Goal: Information Seeking & Learning: Learn about a topic

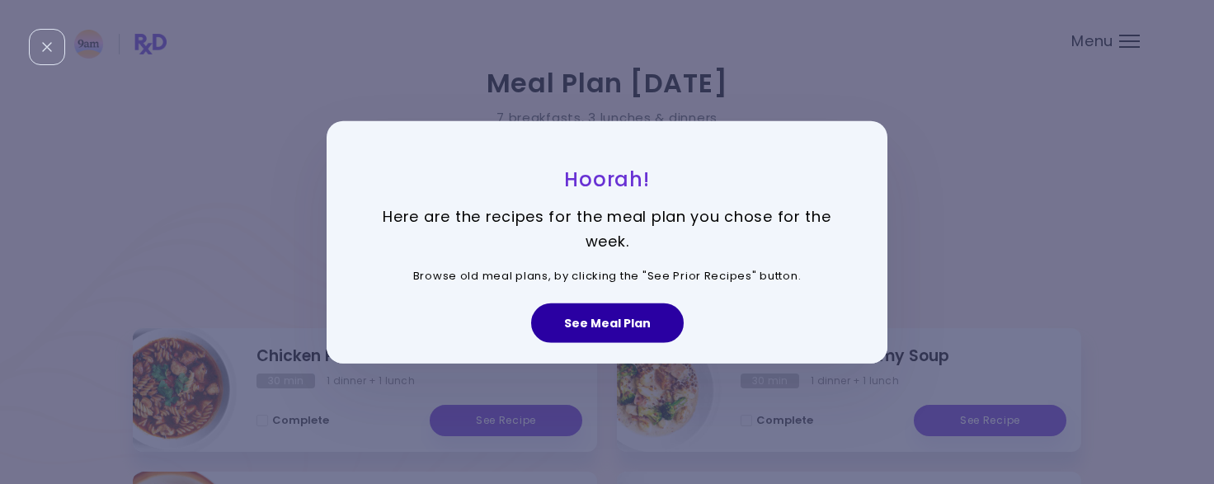
click at [617, 329] on button "See Meal Plan" at bounding box center [607, 323] width 153 height 40
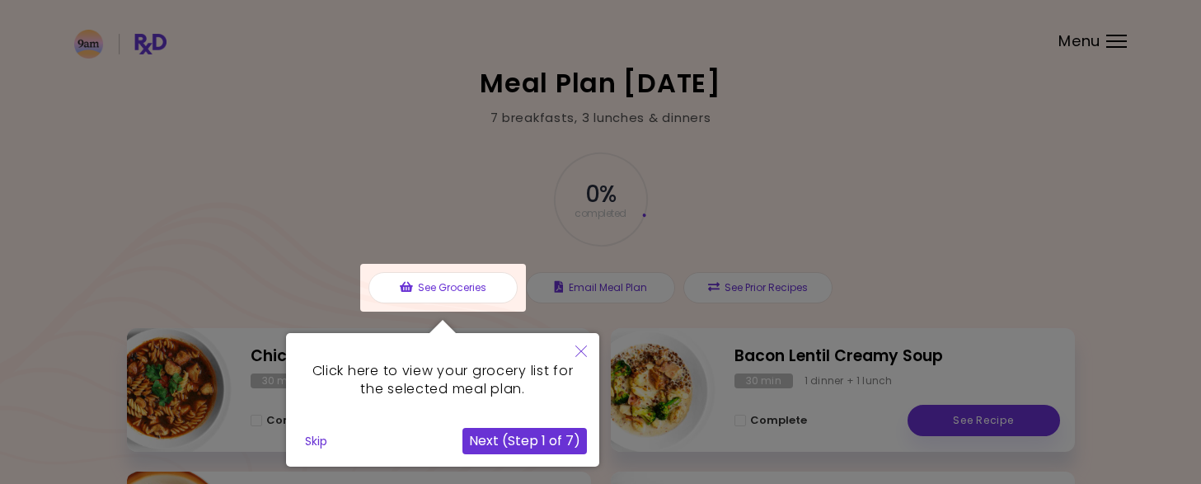
click at [448, 287] on div at bounding box center [443, 288] width 166 height 48
click at [583, 355] on icon "Close" at bounding box center [581, 351] width 12 height 12
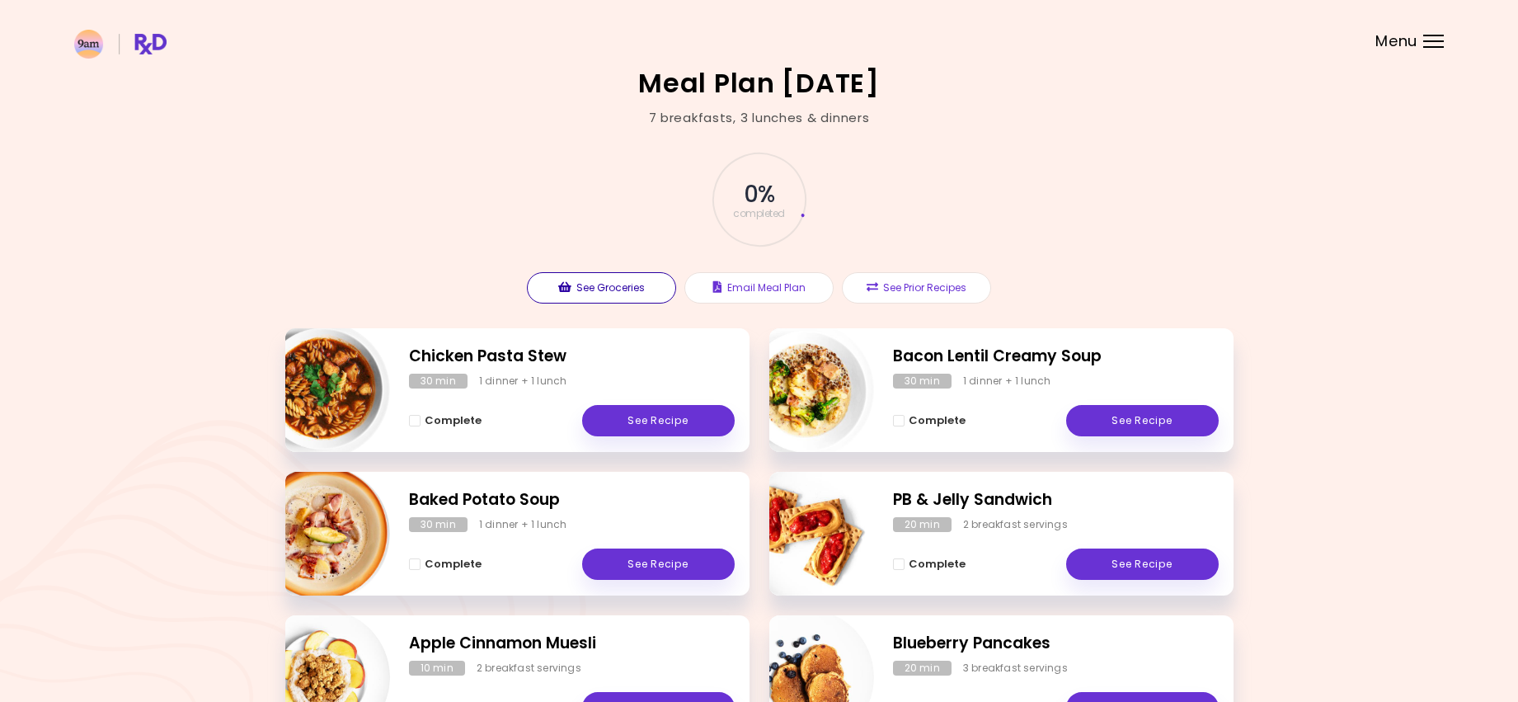
click at [587, 288] on button "See Groceries" at bounding box center [601, 287] width 149 height 31
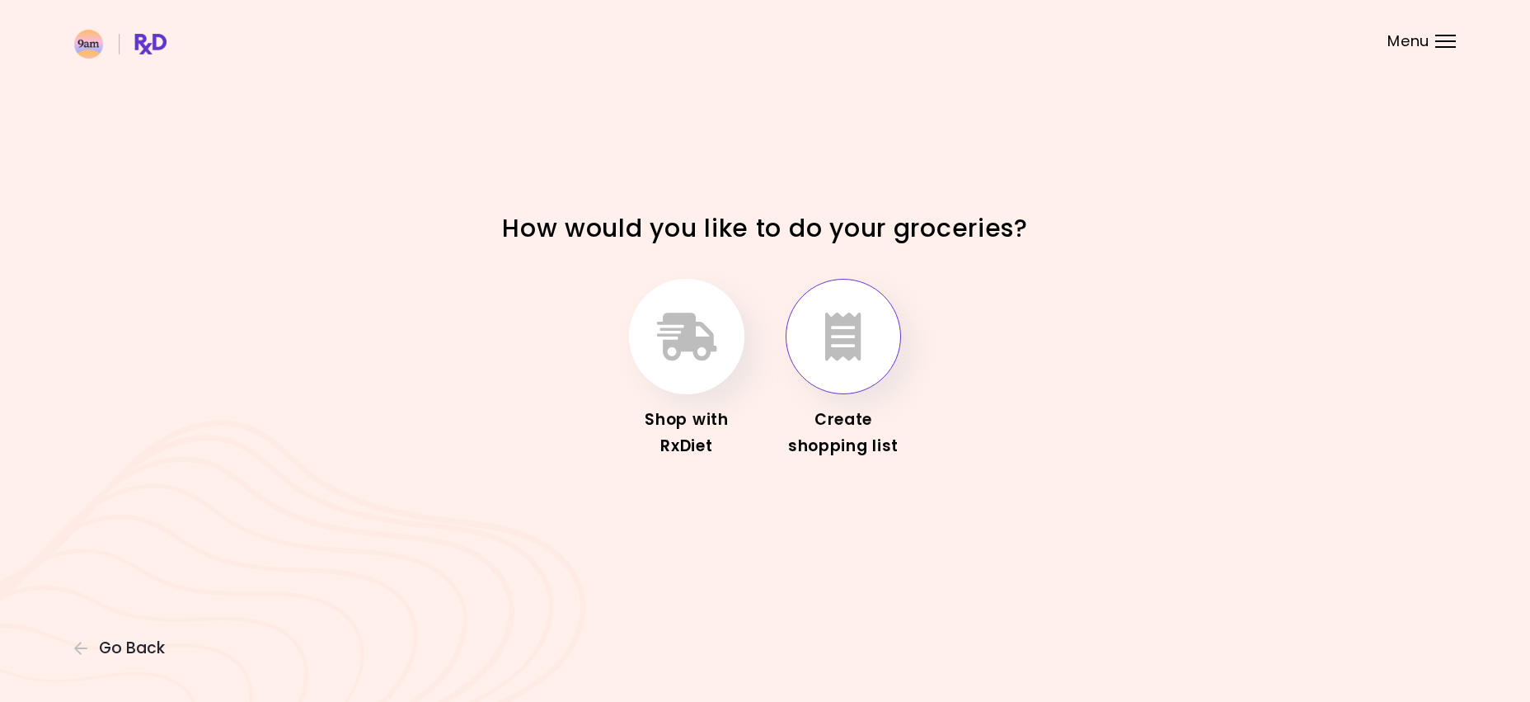
click at [847, 341] on icon "button" at bounding box center [843, 336] width 36 height 48
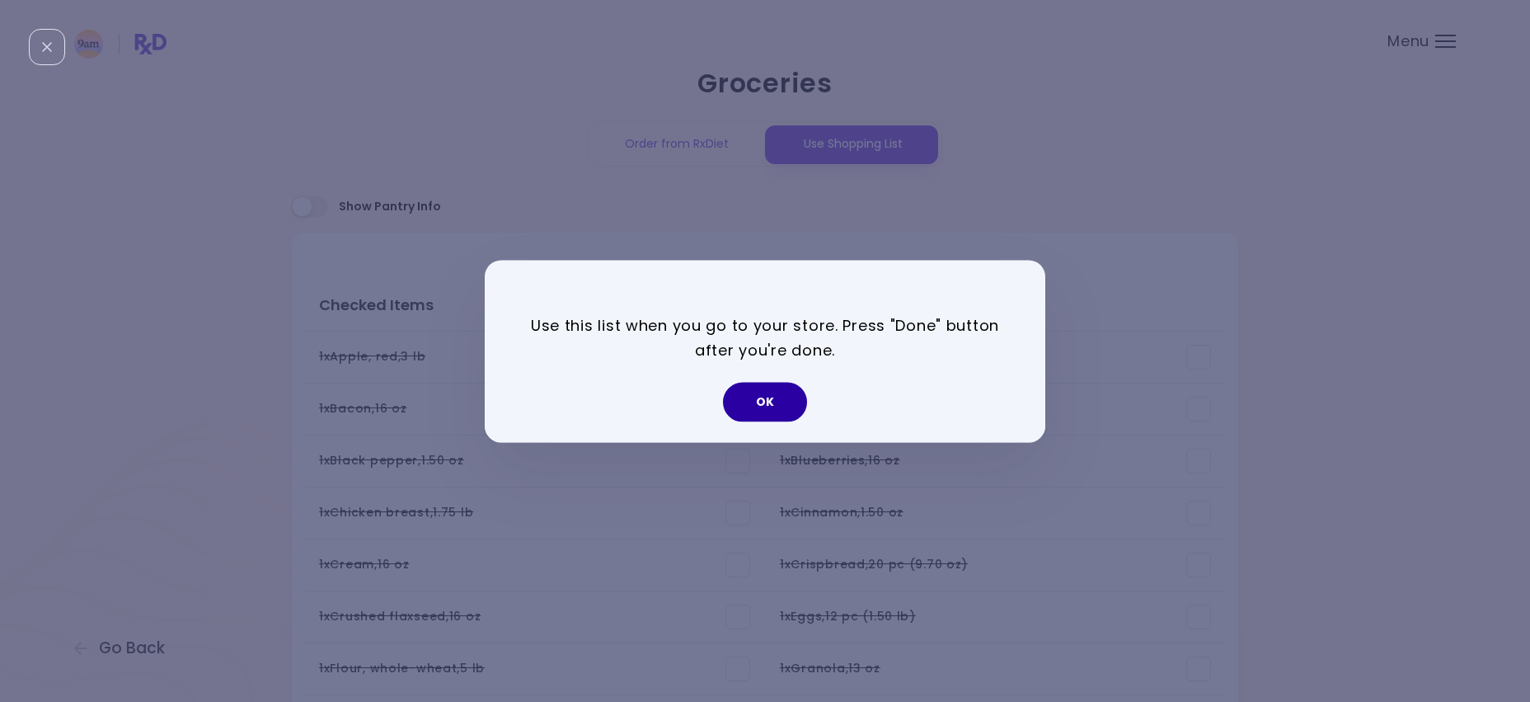
click at [774, 392] on button "OK" at bounding box center [765, 402] width 84 height 40
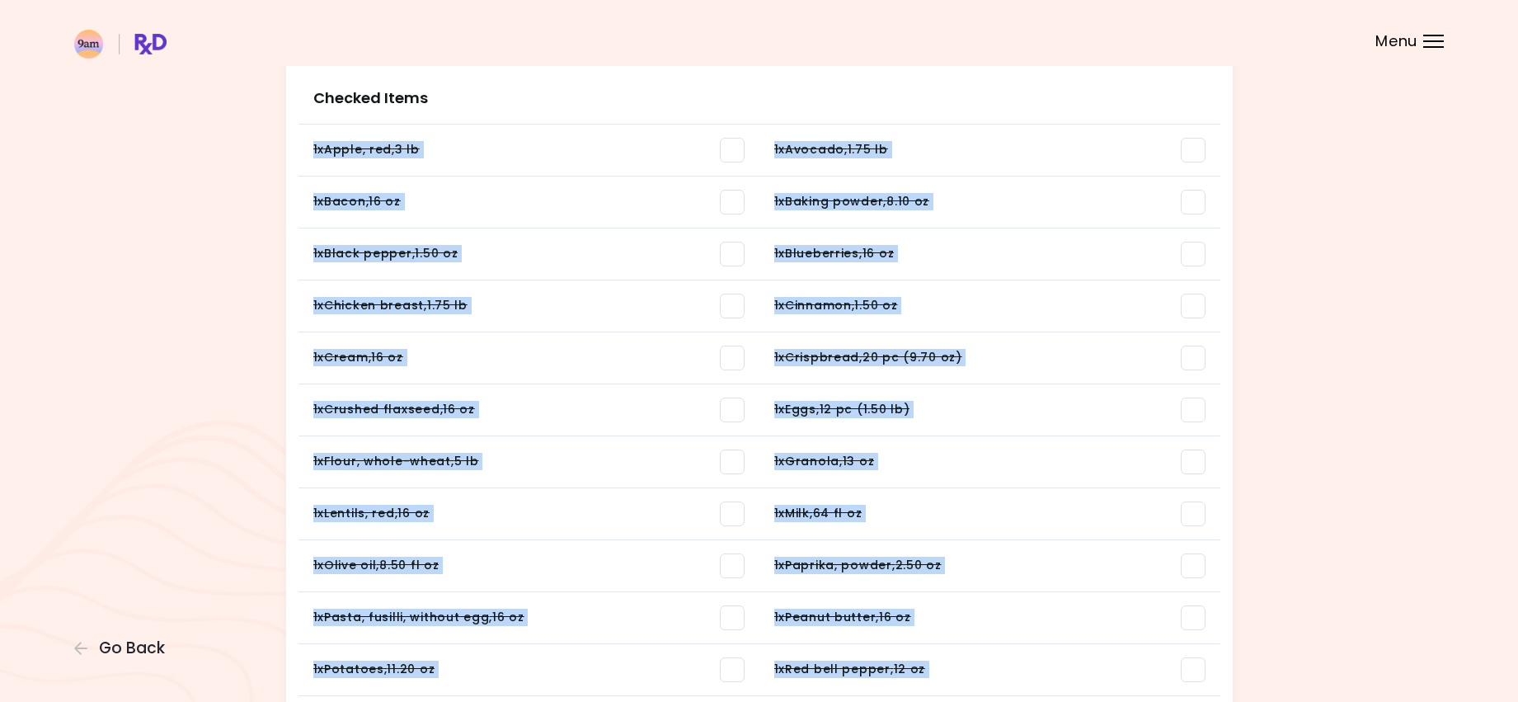
scroll to position [467, 0]
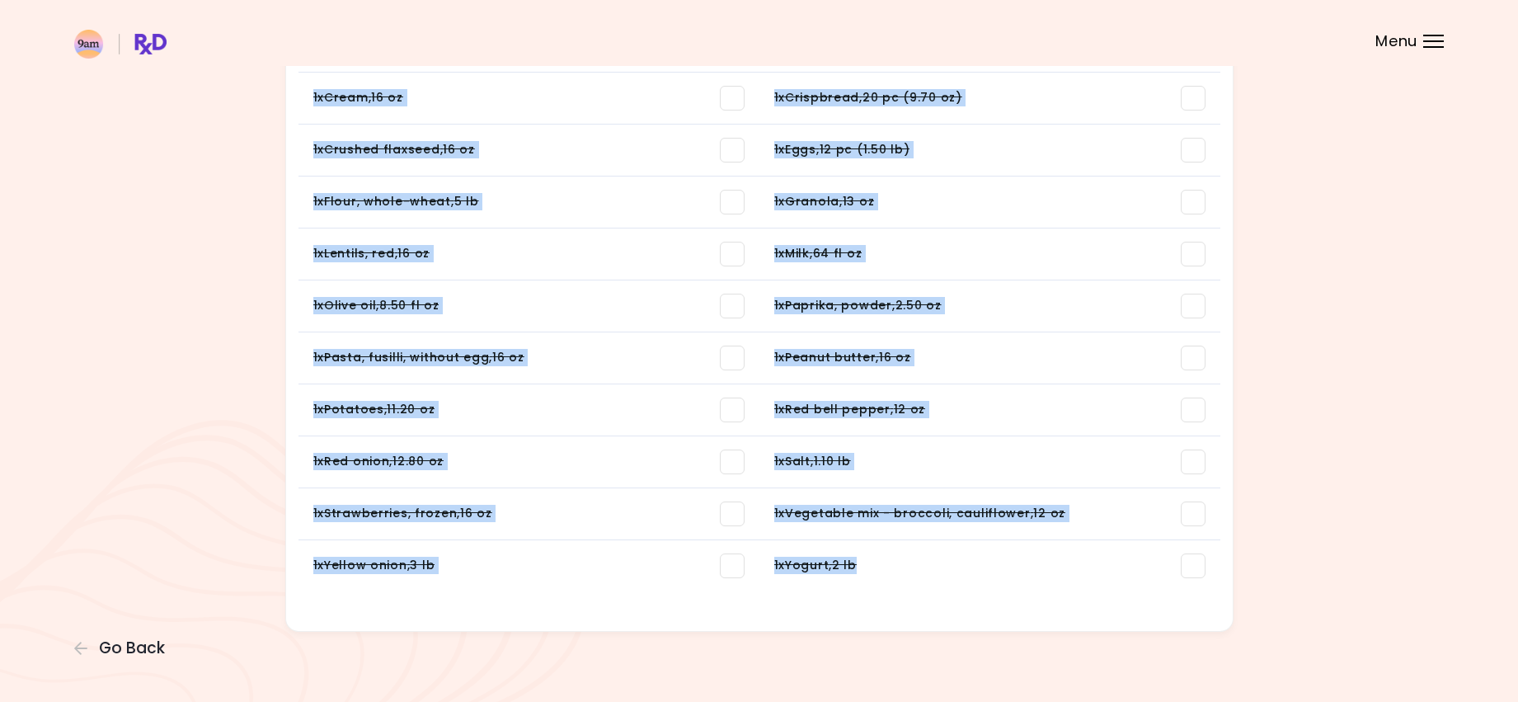
drag, startPoint x: 303, startPoint y: 347, endPoint x: 878, endPoint y: 567, distance: 616.1
click at [878, 483] on ul "1 x Apple, red , 3 lb You need: 6.74 oz / In pantry: 0 oz 1 x Avocado , 1.75 lb…" at bounding box center [759, 231] width 922 height 733
copy ul "1 x Apple, red , 3 lb You need: 6.74 oz / In pantry: 0 oz 1 x Avocado , 1.75 lb…"
click at [1213, 223] on div "Groceries Order from RxDiet Use Shopping List Show Pantry Info Items You Should…" at bounding box center [759, 117] width 1518 height 1168
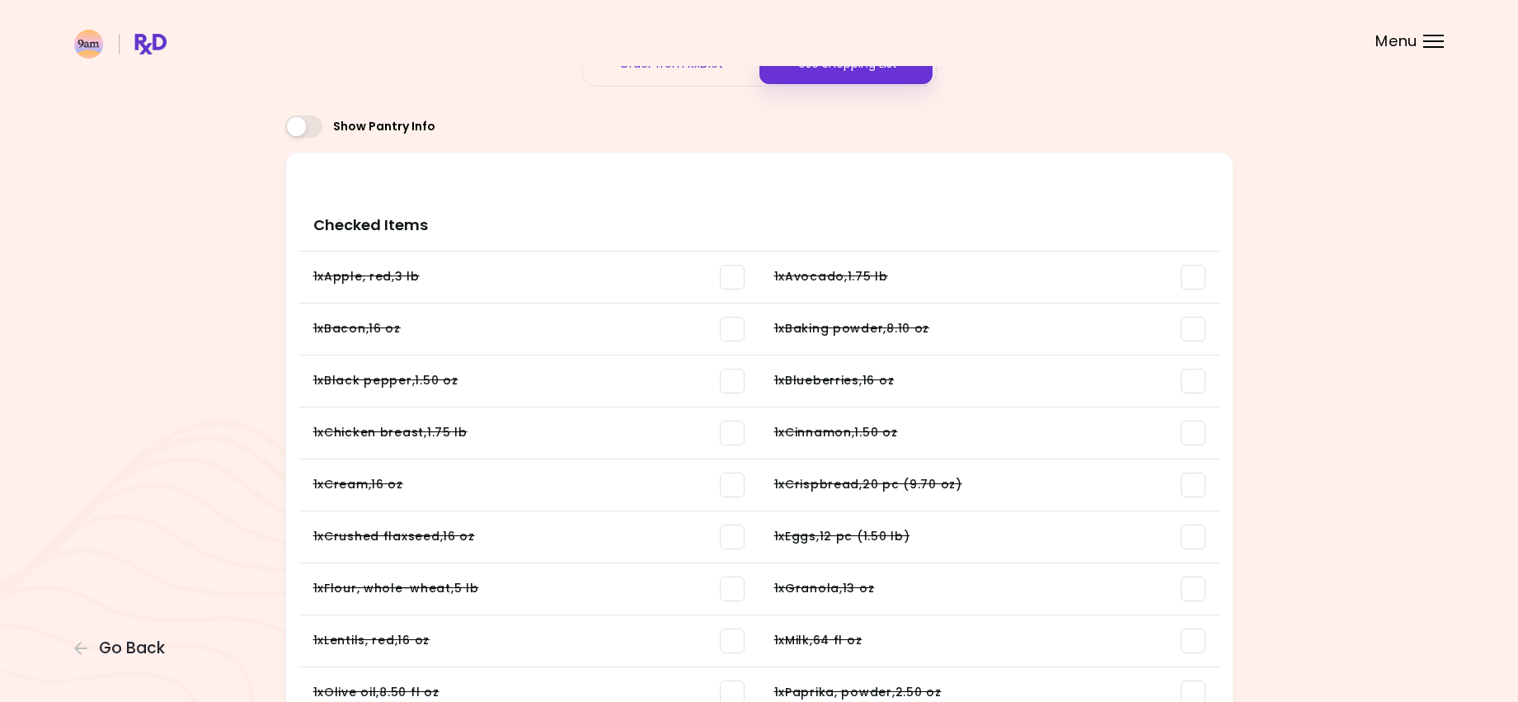
scroll to position [0, 0]
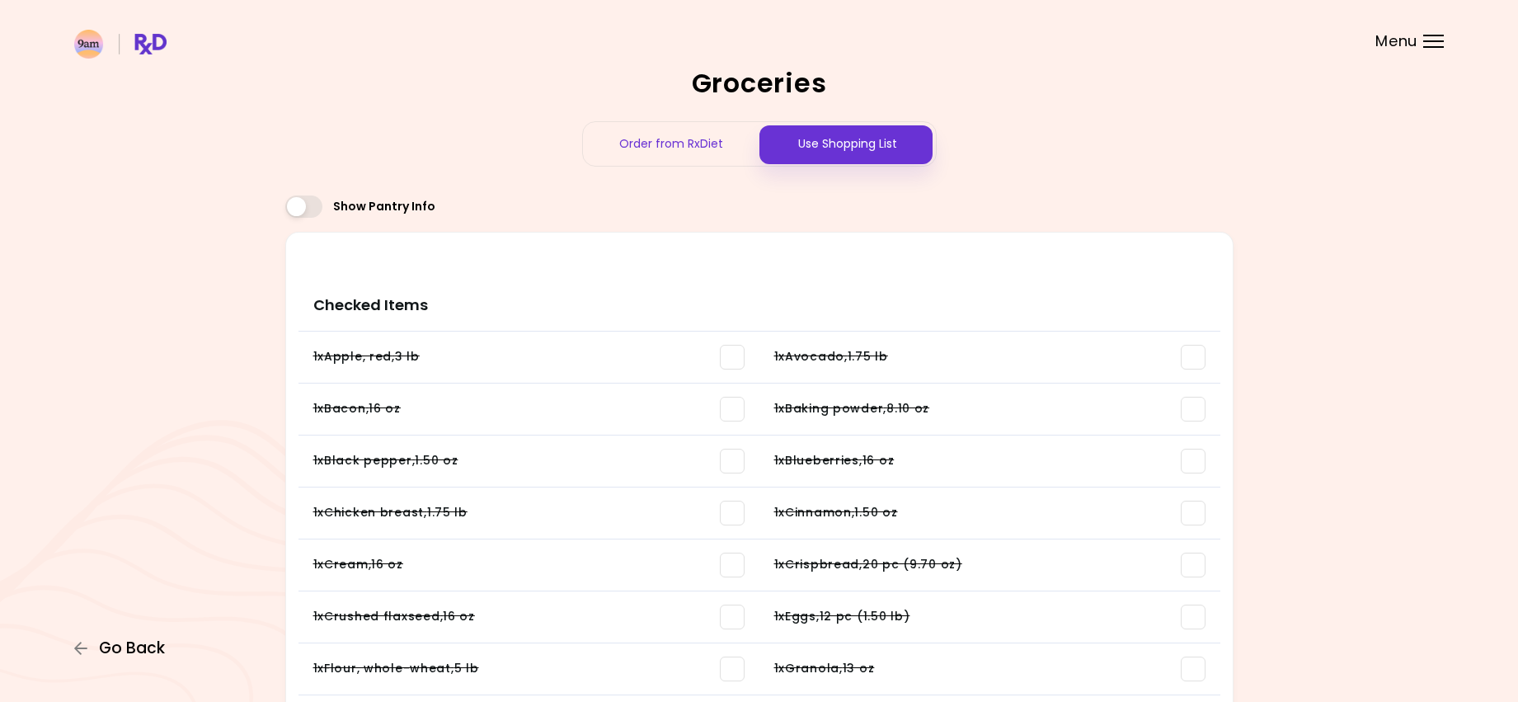
click at [147, 483] on span "Go Back" at bounding box center [132, 648] width 66 height 18
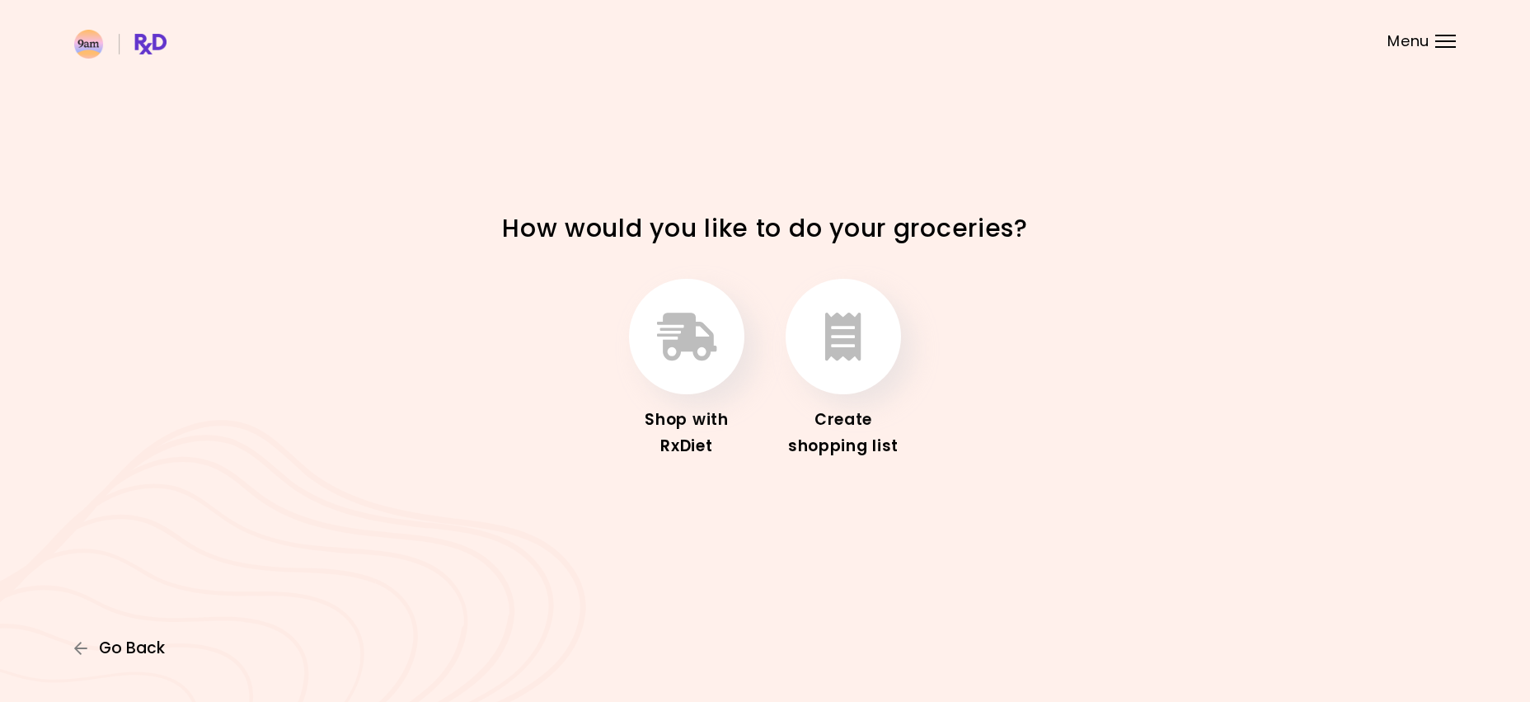
click at [152, 483] on span "Go Back" at bounding box center [132, 648] width 66 height 18
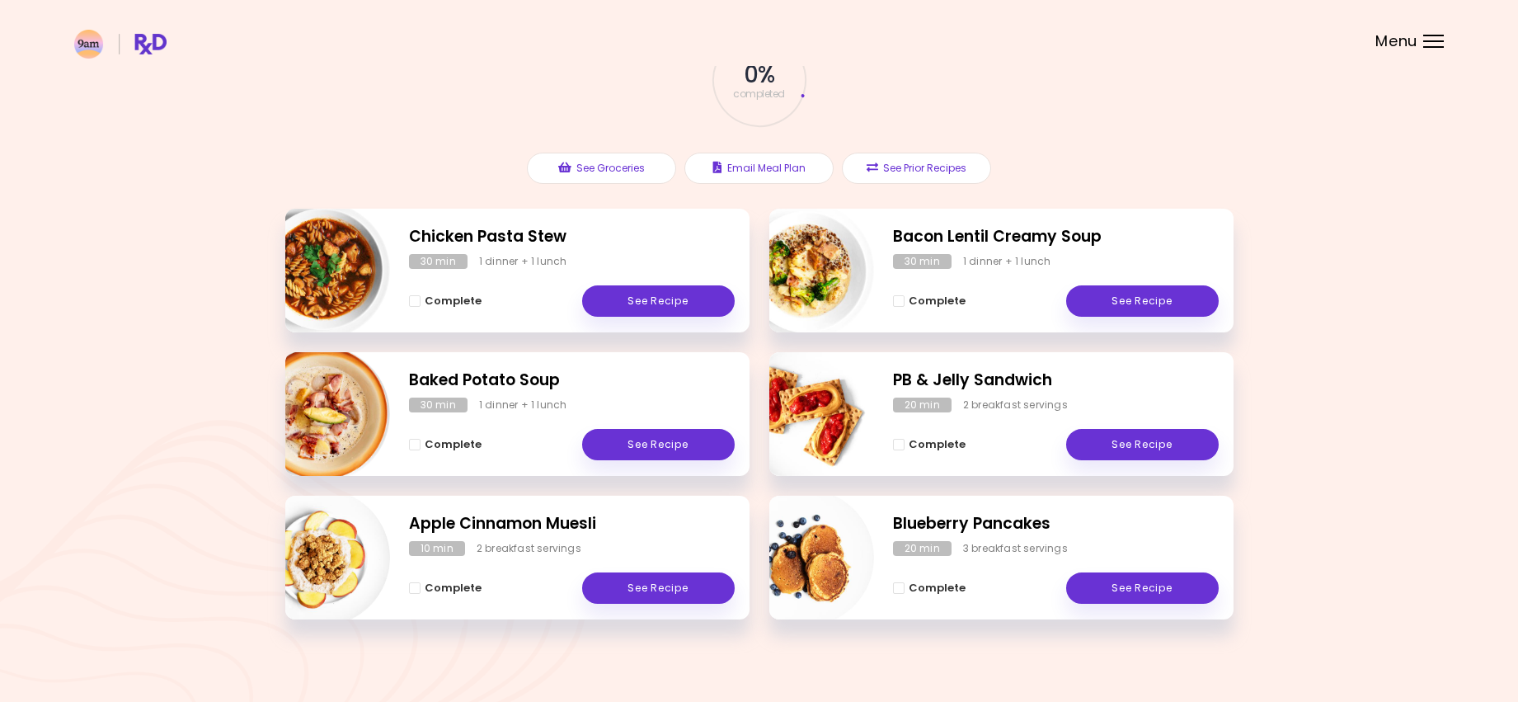
scroll to position [127, 0]
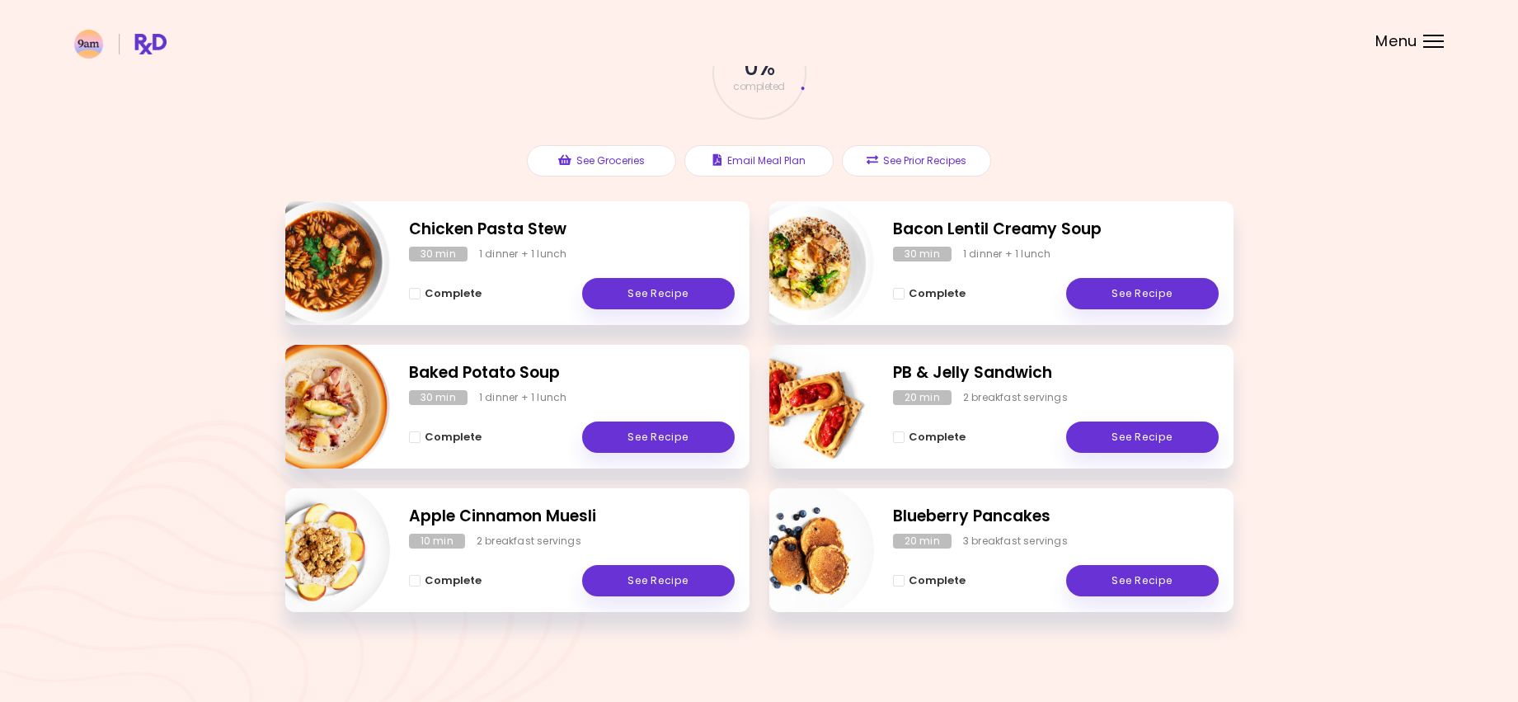
click at [582, 483] on h2 "Apple Cinnamon Muesli" at bounding box center [572, 517] width 326 height 24
click at [646, 483] on link "See Recipe" at bounding box center [658, 580] width 153 height 31
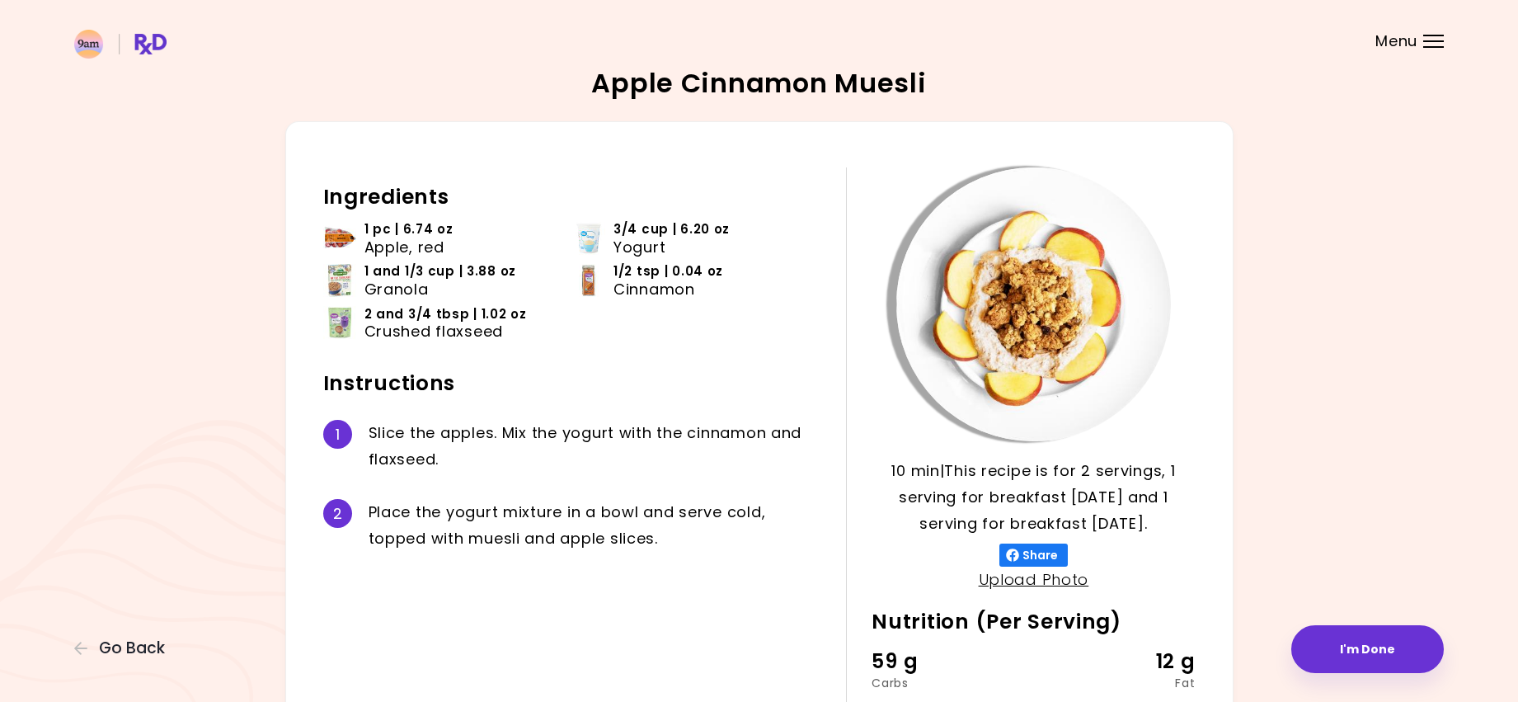
click at [320, 195] on div "10 min 10 min | This recipe is for 2 servings, 1 serving for breakfast [DATE] a…" at bounding box center [759, 479] width 948 height 716
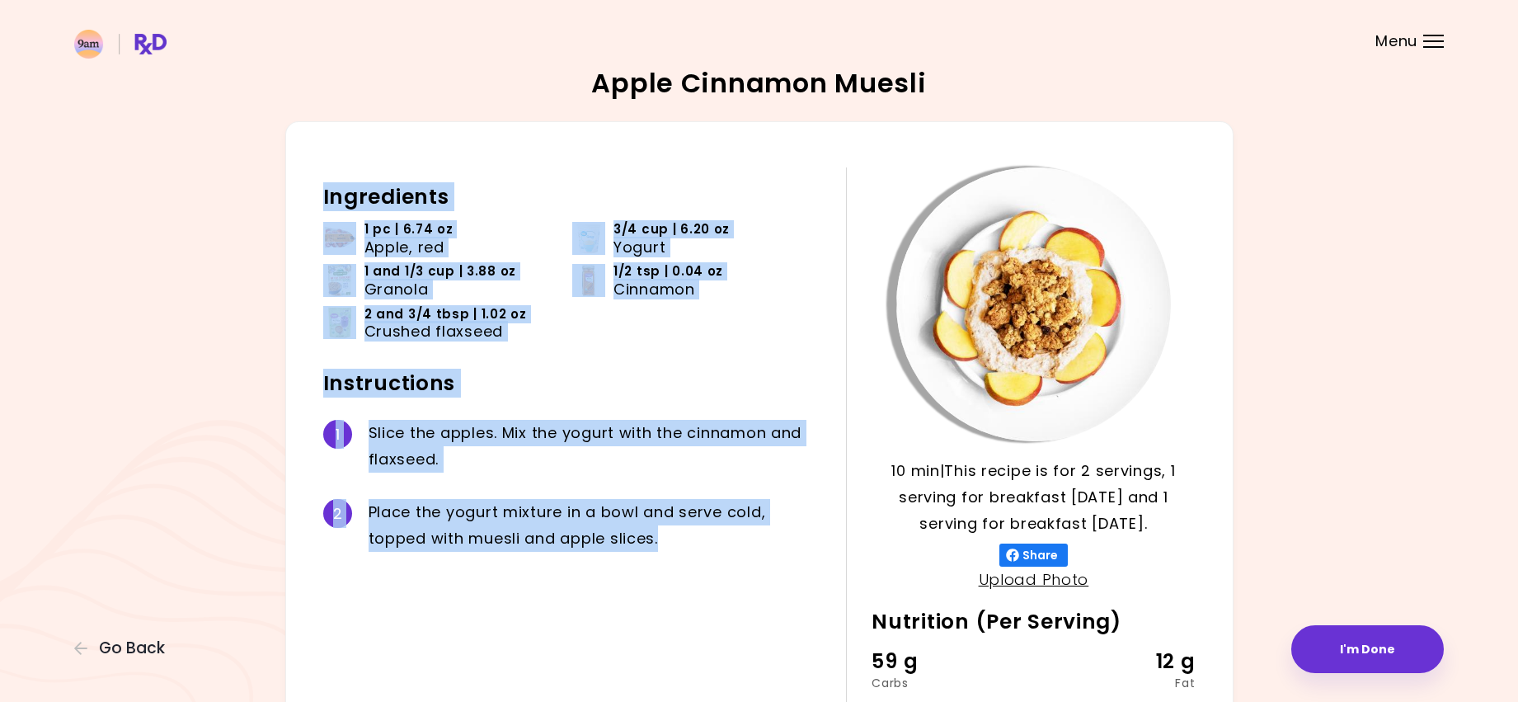
drag, startPoint x: 325, startPoint y: 195, endPoint x: 702, endPoint y: 557, distance: 523.6
click at [716, 483] on div "Ingredients 1 pc | 6.74 oz Apple, red 3/4 cup | 6.20 oz Yogurt 1 and 1/3 cup | …" at bounding box center [584, 479] width 523 height 624
copy div "Ingredients 1 pc | 6.74 oz Apple, red 3/4 cup | 6.20 oz Yogurt 1 and 1/3 cup | …"
click at [163, 483] on button "Go Back" at bounding box center [123, 648] width 99 height 18
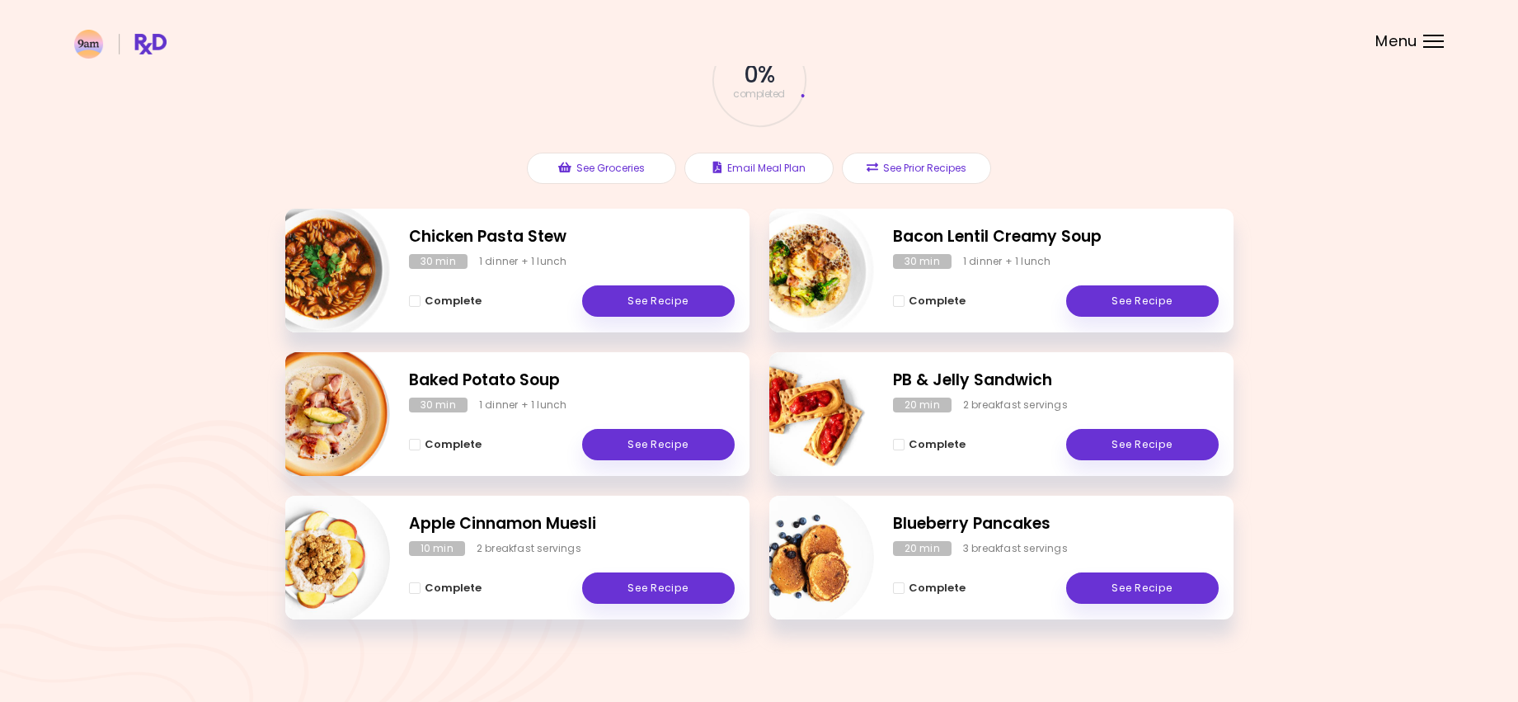
scroll to position [127, 0]
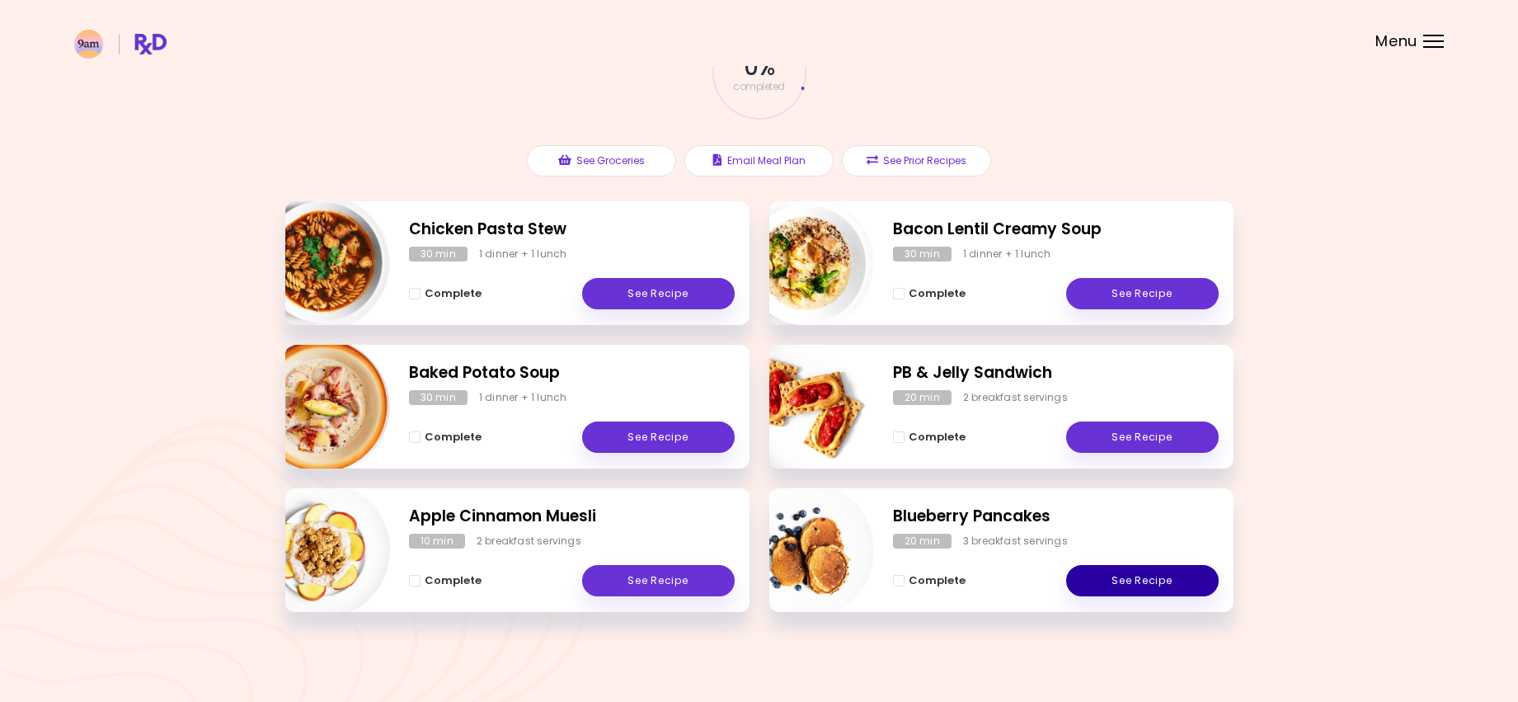
click at [1149, 483] on link "See Recipe" at bounding box center [1142, 580] width 153 height 31
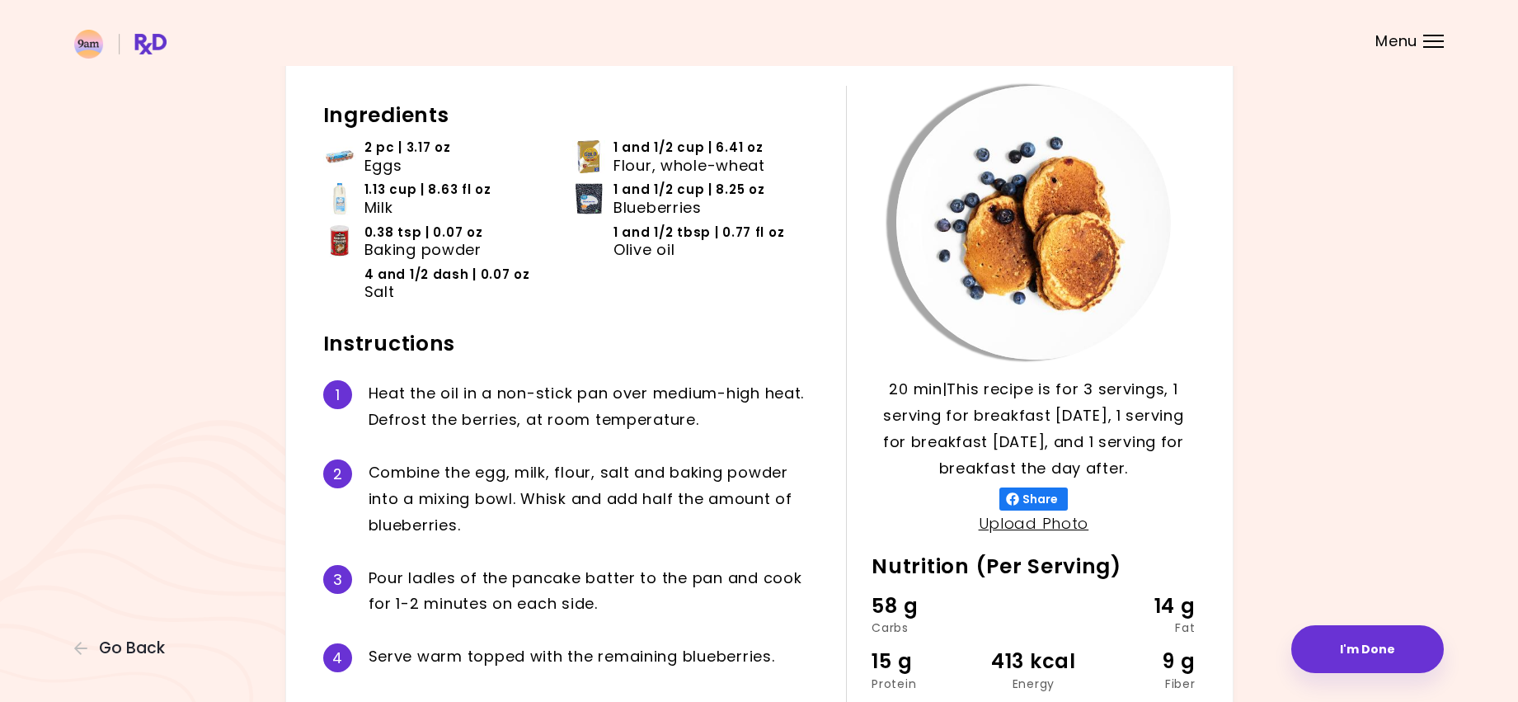
scroll to position [82, 0]
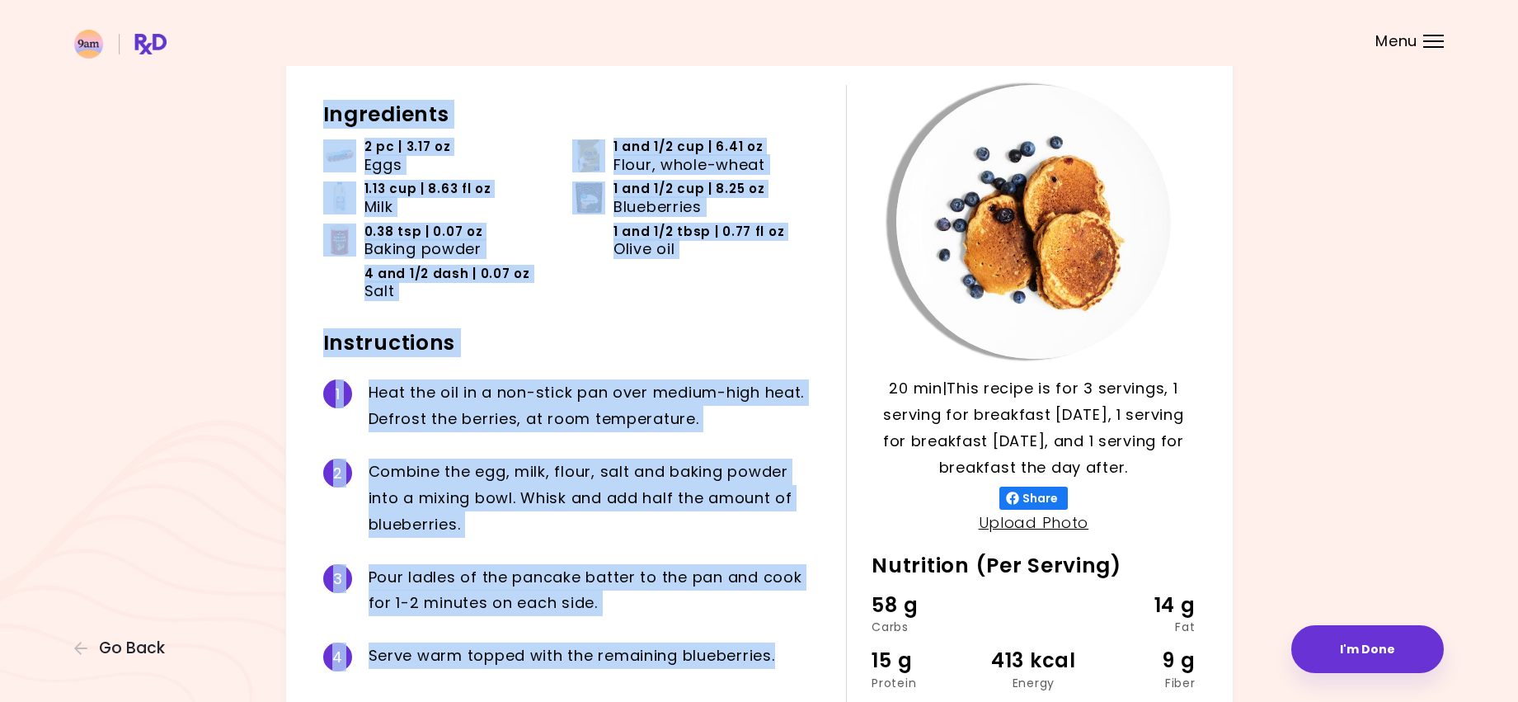
drag, startPoint x: 322, startPoint y: 110, endPoint x: 781, endPoint y: 657, distance: 714.5
click at [781, 483] on div "20 min 20 min | This recipe is for 3 servings, 1 serving for breakfast [DATE], …" at bounding box center [759, 410] width 948 height 743
copy div "Ingredients 2 pc | 3.17 oz Eggs 1 and 1/2 cup | 6.41 oz Flour, whole-wheat 1.13…"
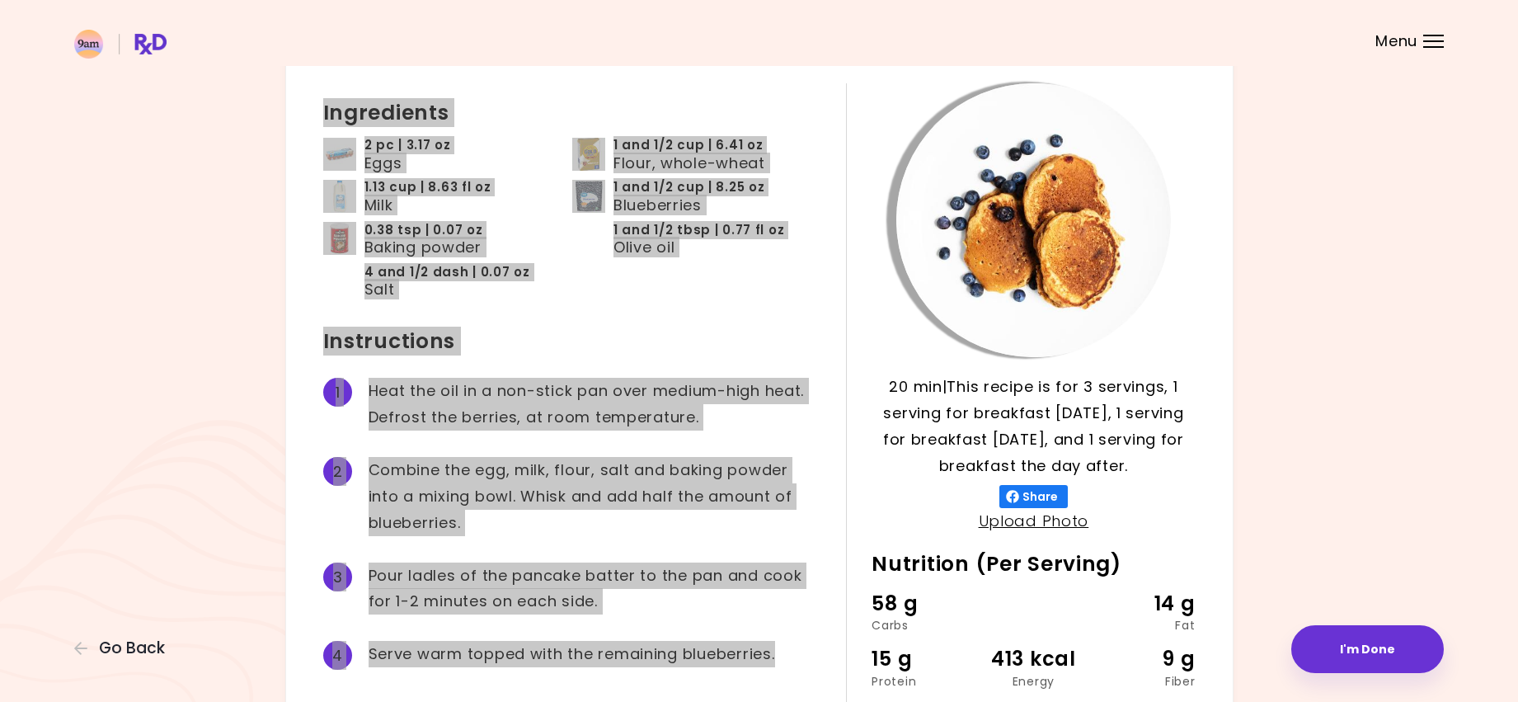
scroll to position [0, 0]
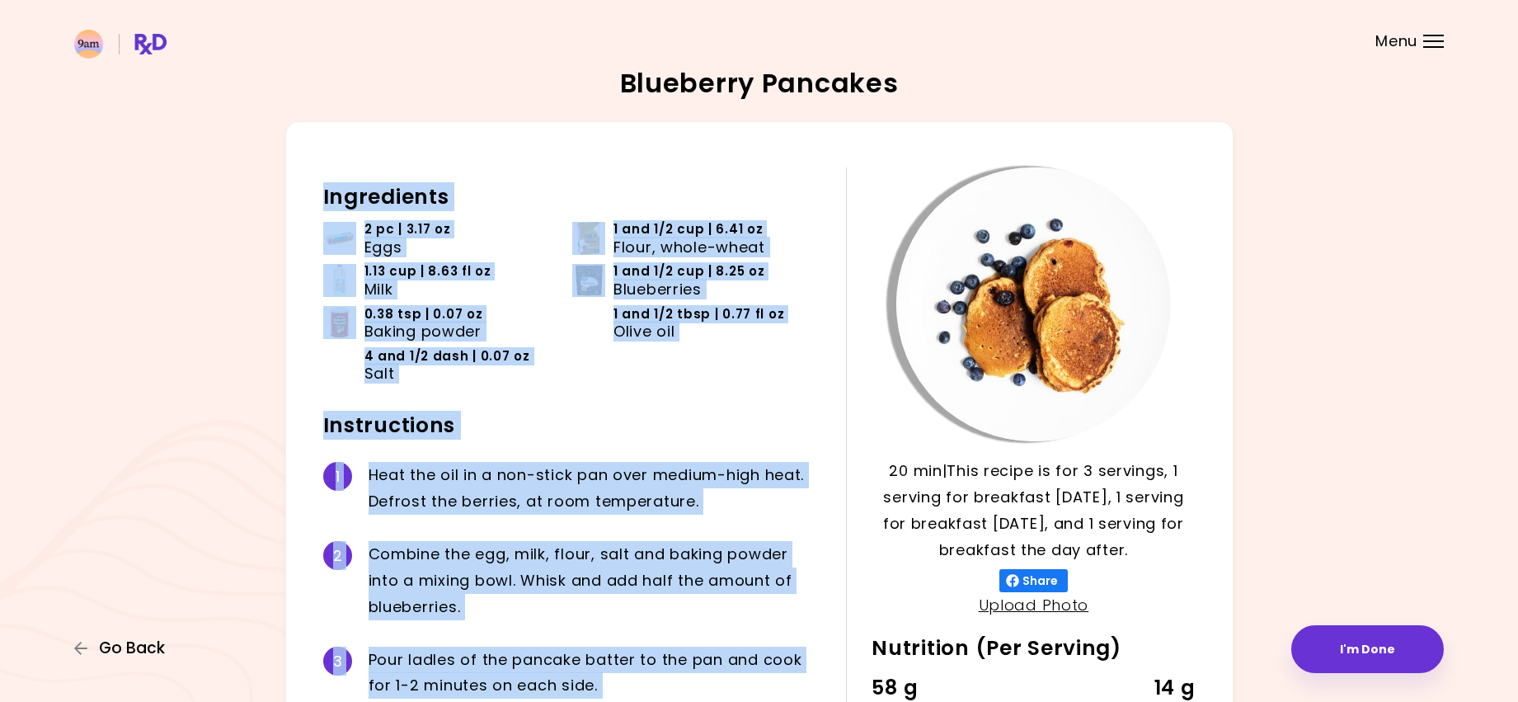
click at [146, 483] on span "Go Back" at bounding box center [132, 648] width 66 height 18
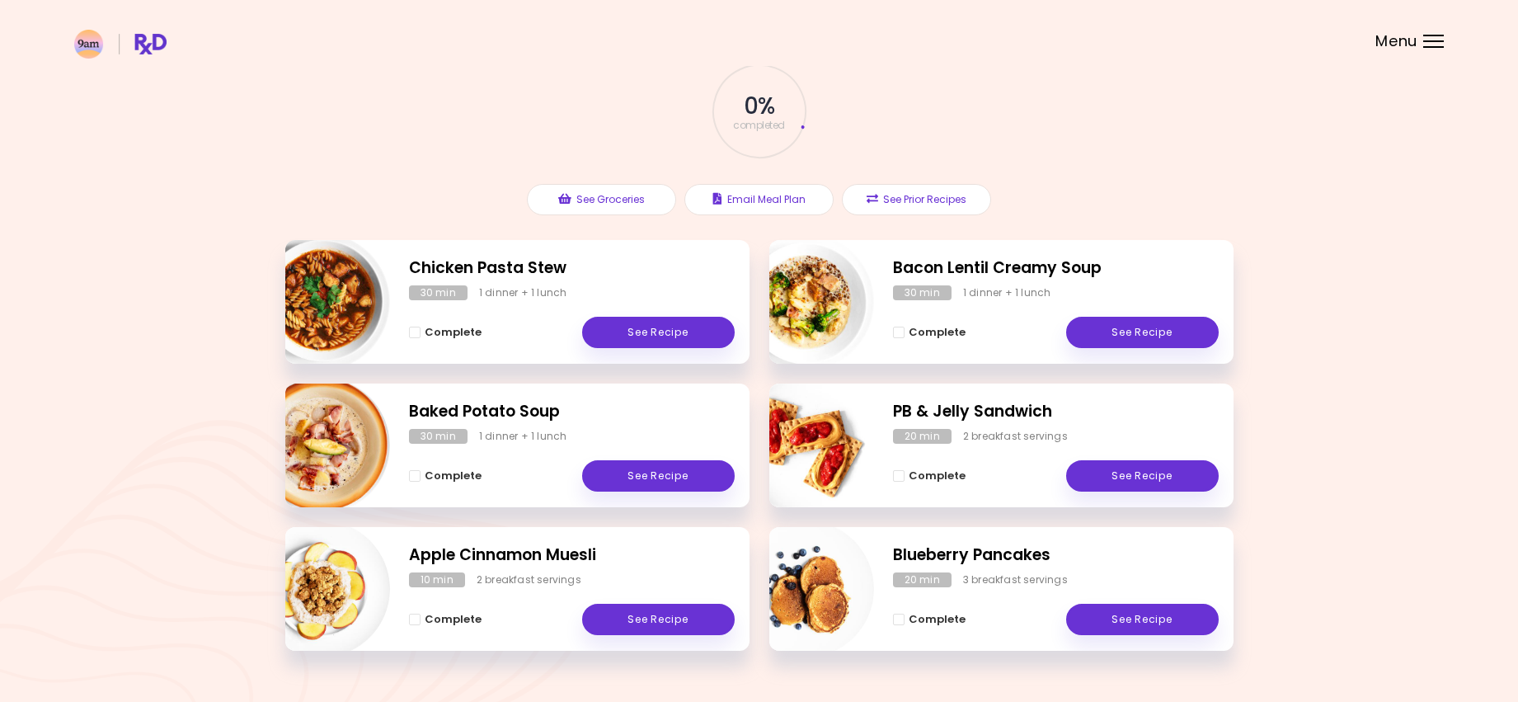
scroll to position [127, 0]
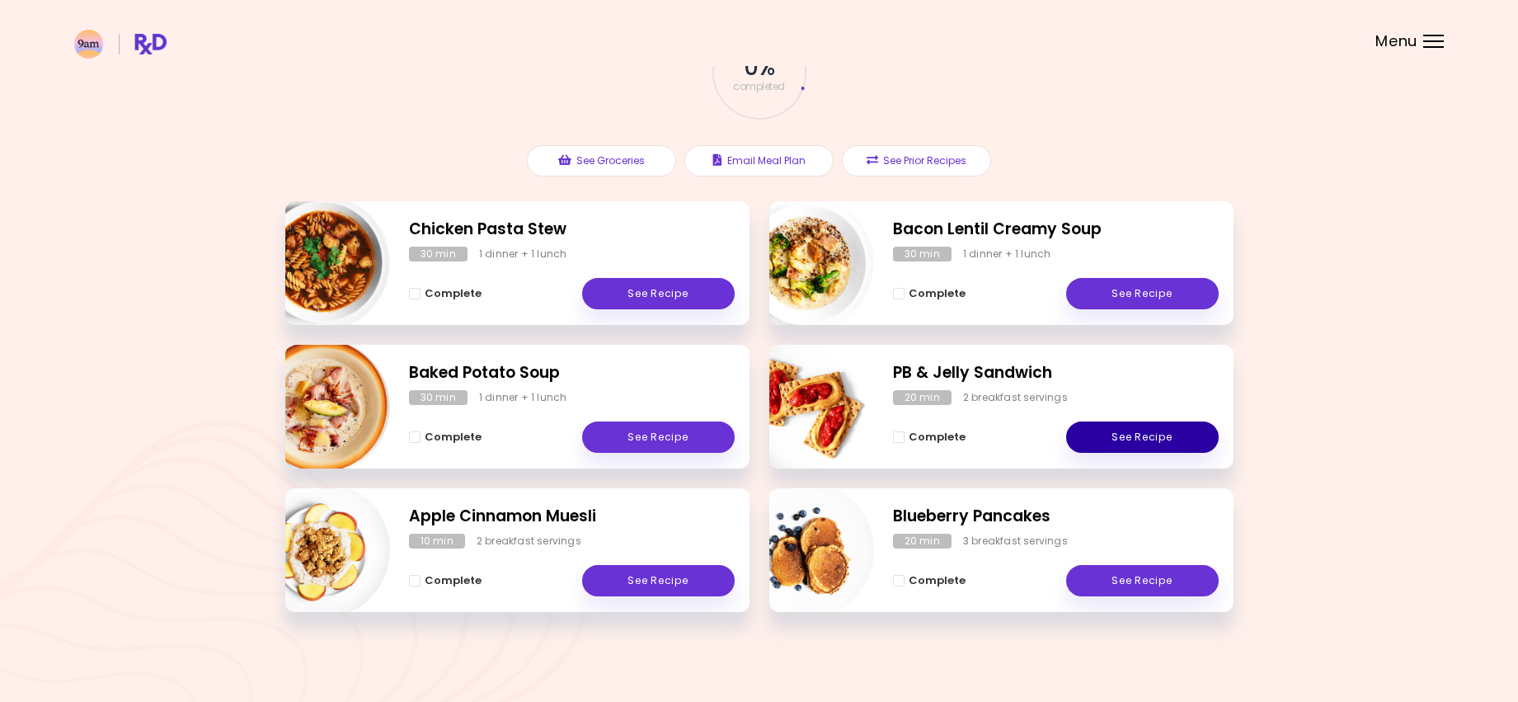
click at [1163, 442] on link "See Recipe" at bounding box center [1142, 436] width 153 height 31
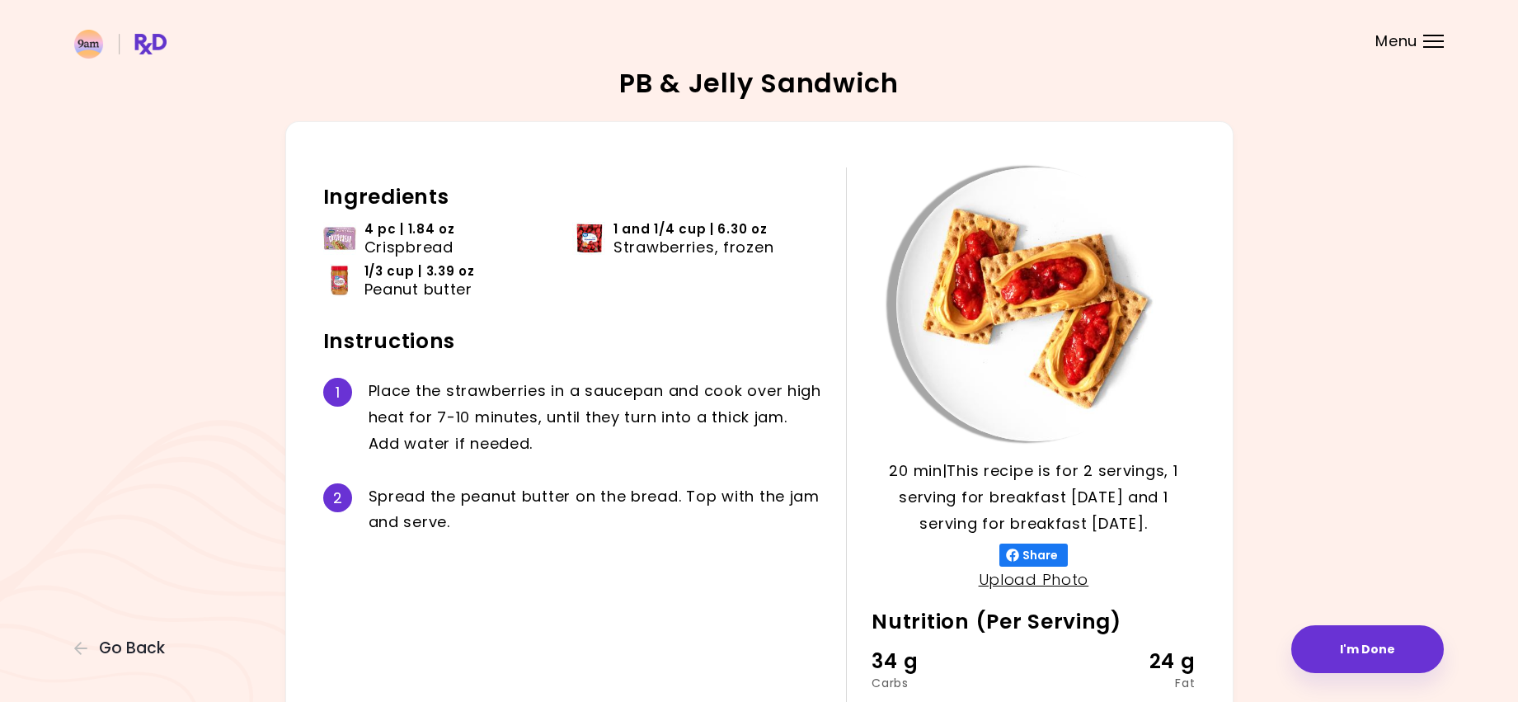
click at [323, 197] on h2 "Ingredients" at bounding box center [572, 197] width 499 height 26
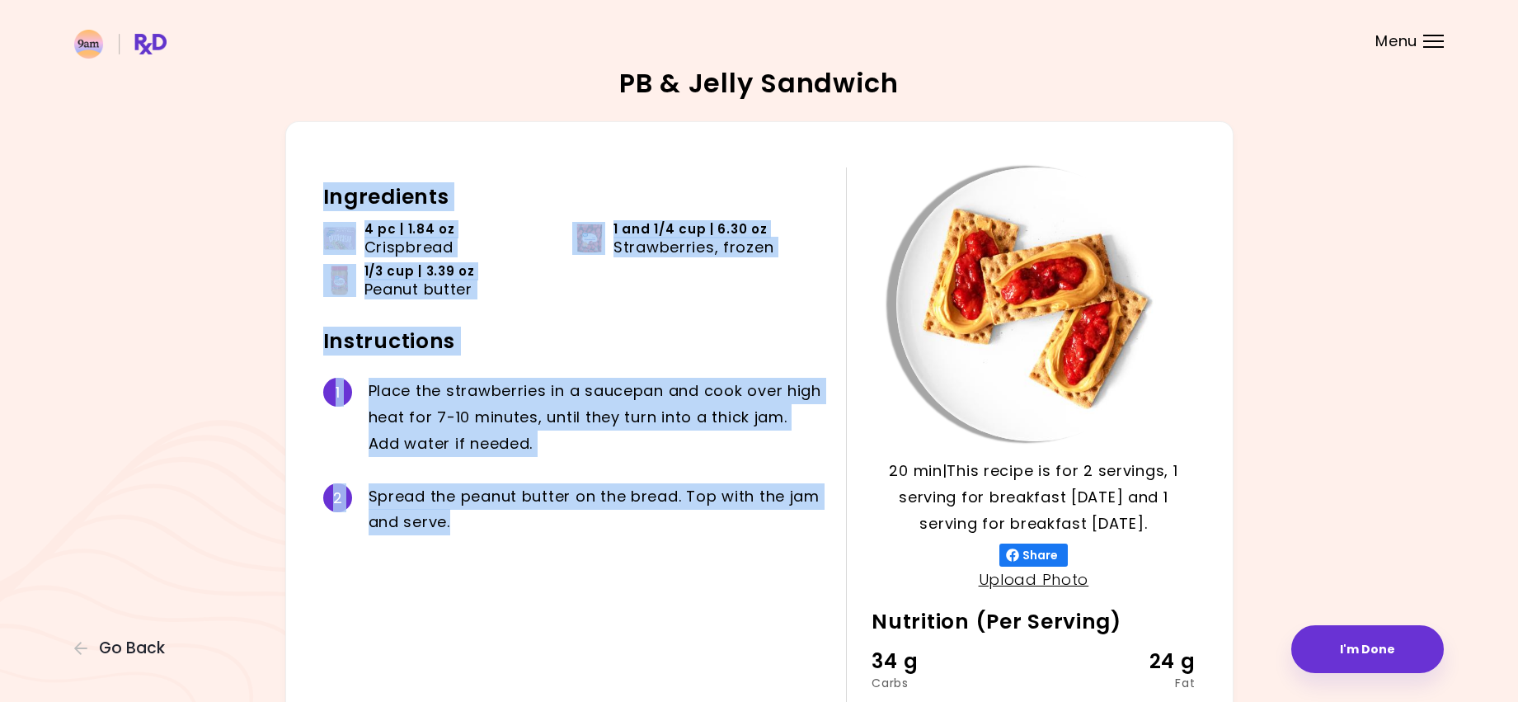
drag, startPoint x: 318, startPoint y: 193, endPoint x: 569, endPoint y: 529, distance: 419.5
click at [569, 483] on div "20 min 20 min | This recipe is for 2 servings, 1 serving for breakfast [DATE] a…" at bounding box center [759, 479] width 948 height 716
copy div "Ingredients 4 pc | 1.84 oz Crispbread 1 and 1/4 cup | 6.30 oz Strawberries, fro…"
click at [140, 483] on span "Go Back" at bounding box center [132, 648] width 66 height 18
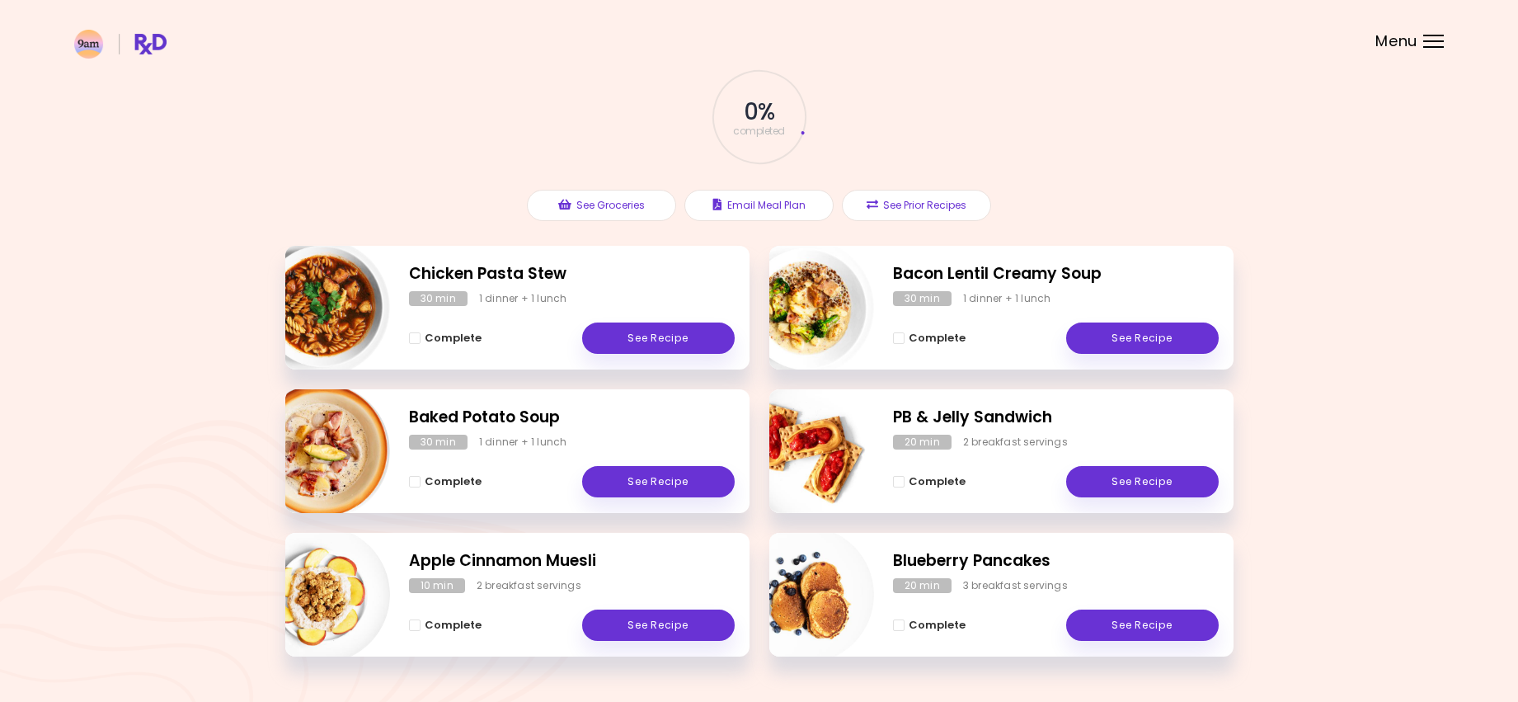
scroll to position [127, 0]
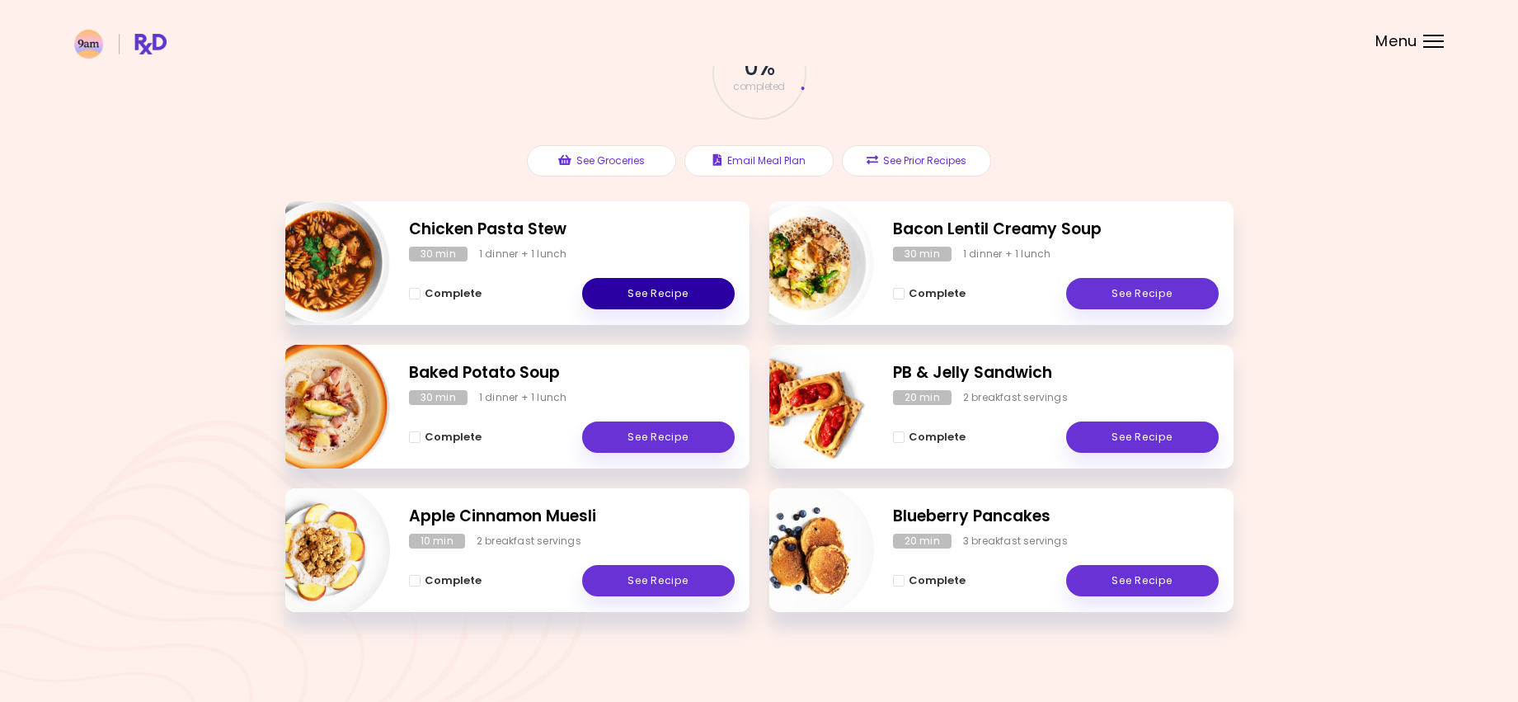
click at [641, 289] on link "See Recipe" at bounding box center [658, 293] width 153 height 31
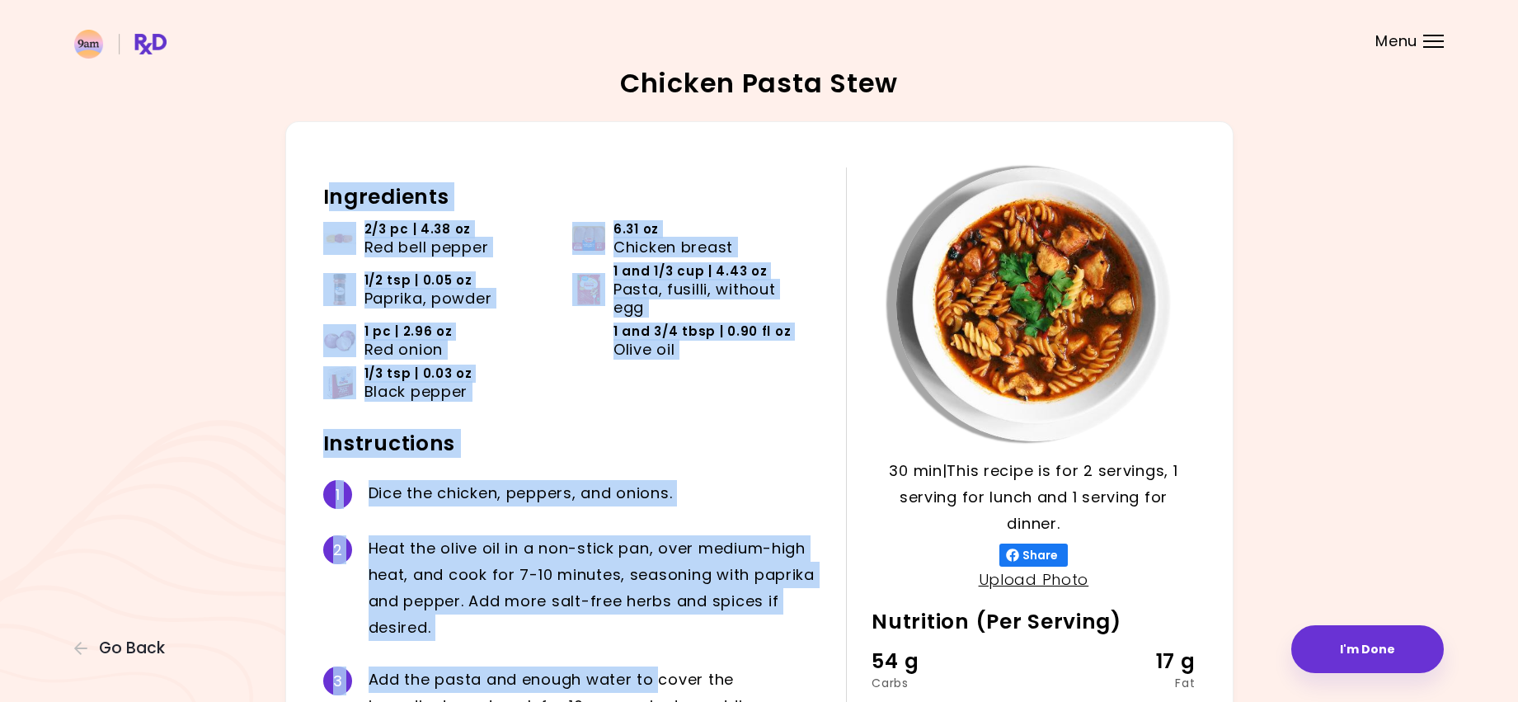
drag, startPoint x: 328, startPoint y: 194, endPoint x: 594, endPoint y: 529, distance: 427.8
click at [659, 483] on div "Ingredients 2/3 pc | 4.38 oz Red bell pepper 6.31 oz Chicken breast 1/2 tsp | 0…" at bounding box center [584, 479] width 523 height 624
click at [583, 471] on div "1 D i c e t h e c h i c k e n , p e p p e r s , a n d o n i o n s ." at bounding box center [572, 494] width 499 height 55
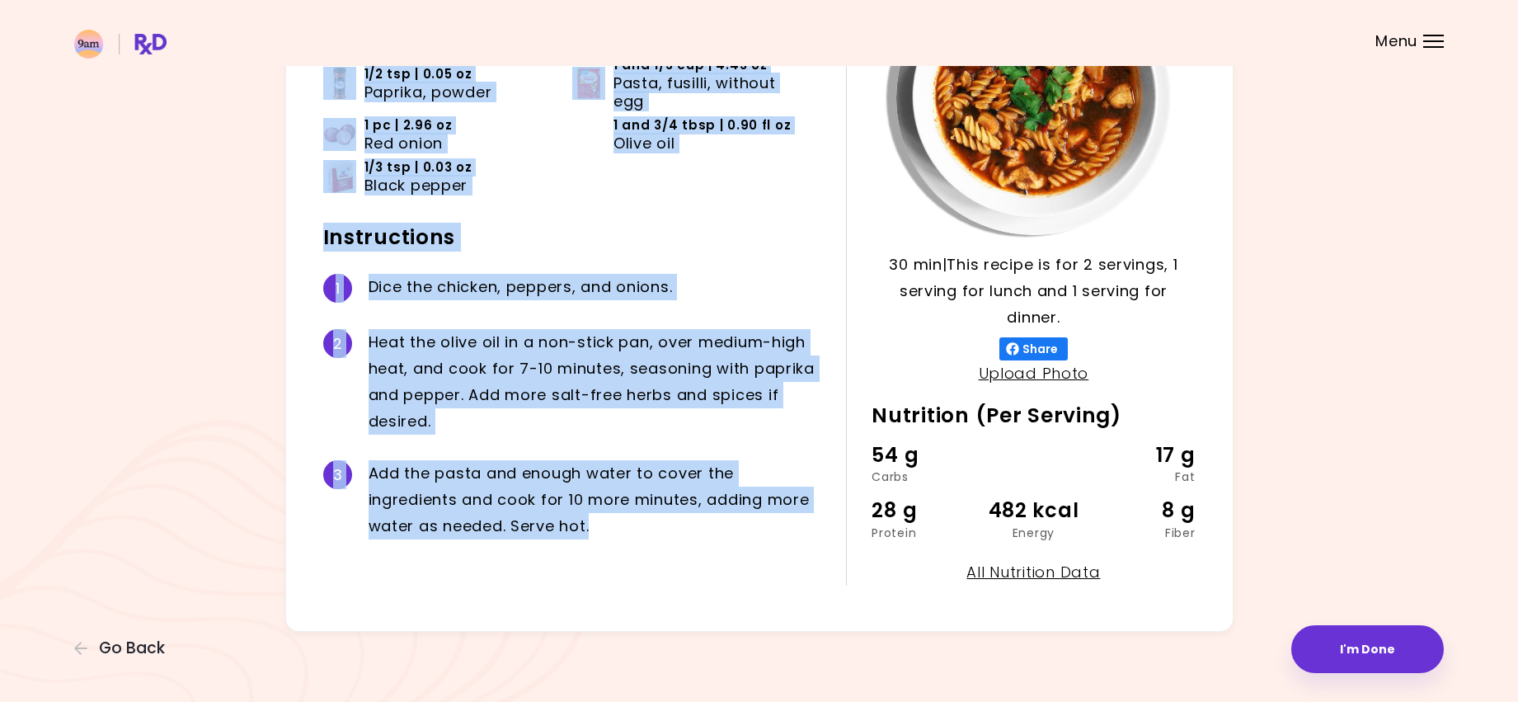
drag, startPoint x: 317, startPoint y: 198, endPoint x: 686, endPoint y: 561, distance: 517.1
click at [686, 483] on div "30 min 30 min | This recipe is for 2 servings, 1 serving for lunch and 1 servin…" at bounding box center [759, 273] width 948 height 716
copy div "Ingredients 2/3 pc | 4.38 oz Red bell pepper 6.31 oz Chicken breast 1/2 tsp | 0…"
click at [143, 483] on span "Go Back" at bounding box center [132, 648] width 66 height 18
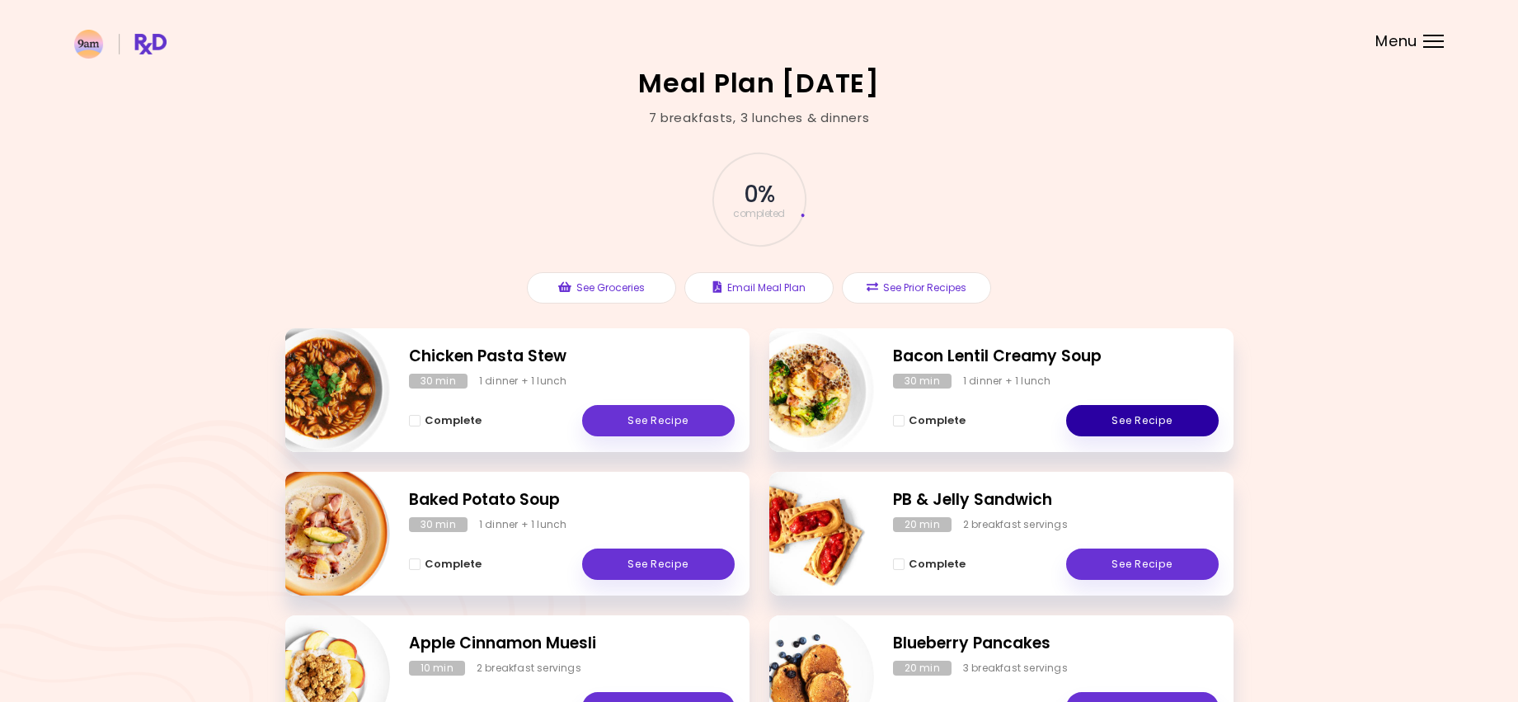
click at [1192, 428] on link "See Recipe" at bounding box center [1142, 420] width 153 height 31
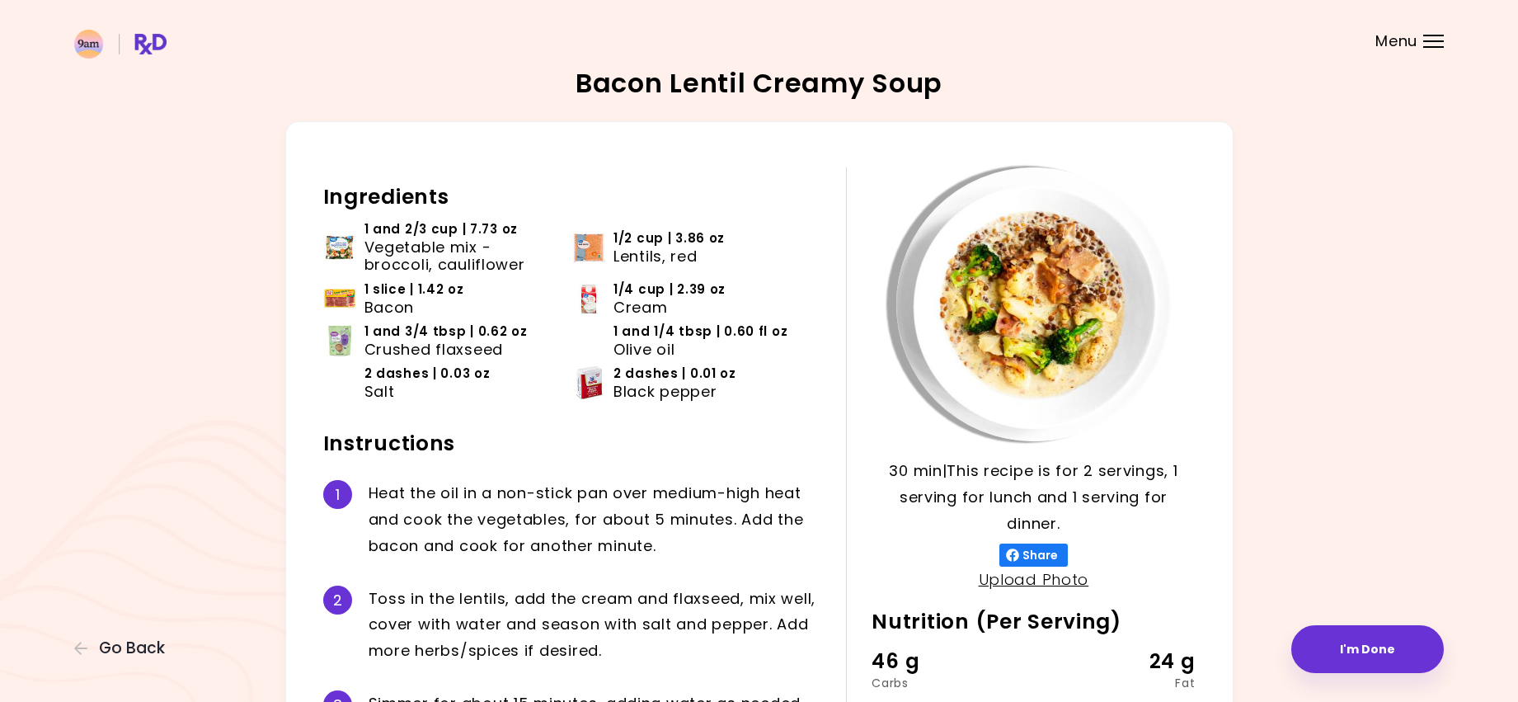
drag, startPoint x: 416, startPoint y: 195, endPoint x: 361, endPoint y: 204, distance: 56.0
click at [416, 195] on h2 "Ingredients" at bounding box center [572, 197] width 499 height 26
click at [313, 195] on div "30 min 30 min | This recipe is for 2 servings, 1 serving for lunch and 1 servin…" at bounding box center [759, 479] width 948 height 716
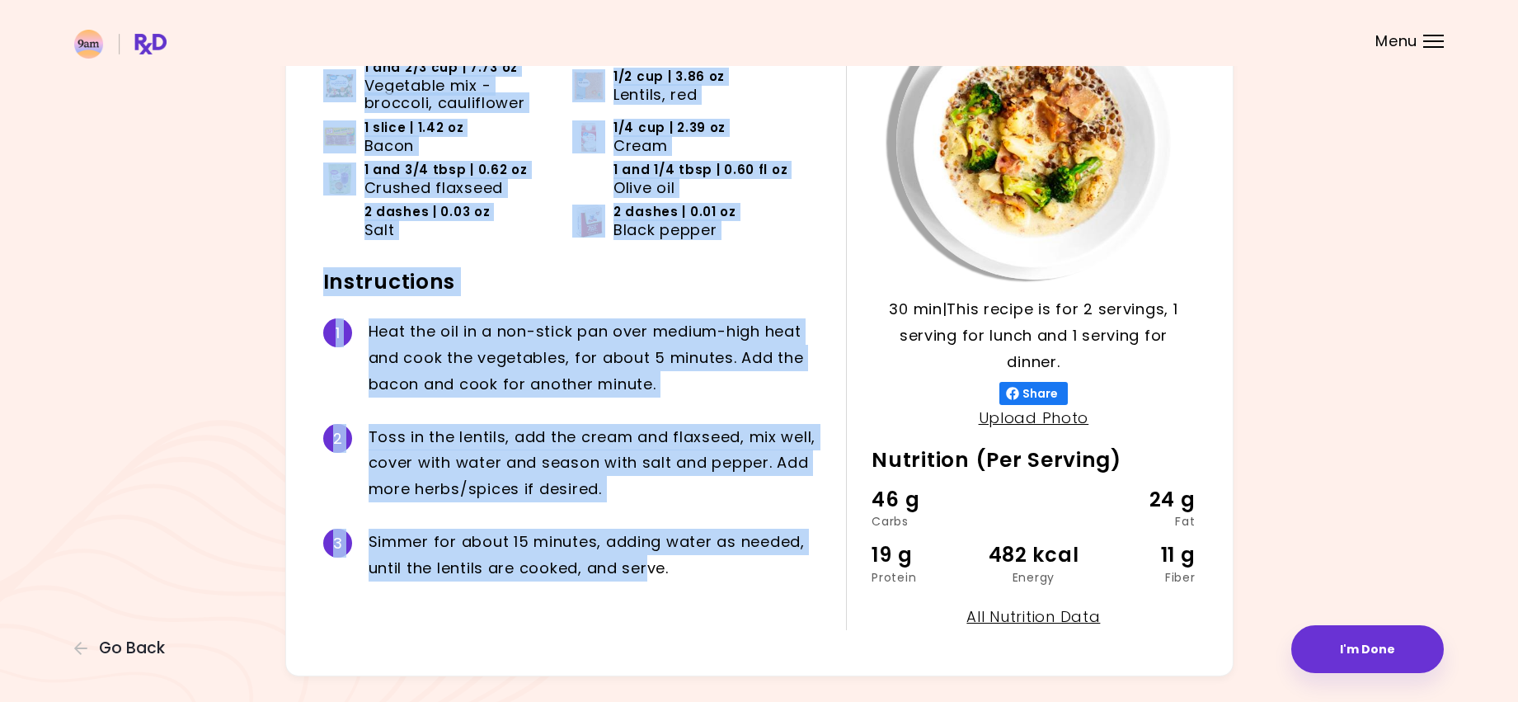
scroll to position [206, 0]
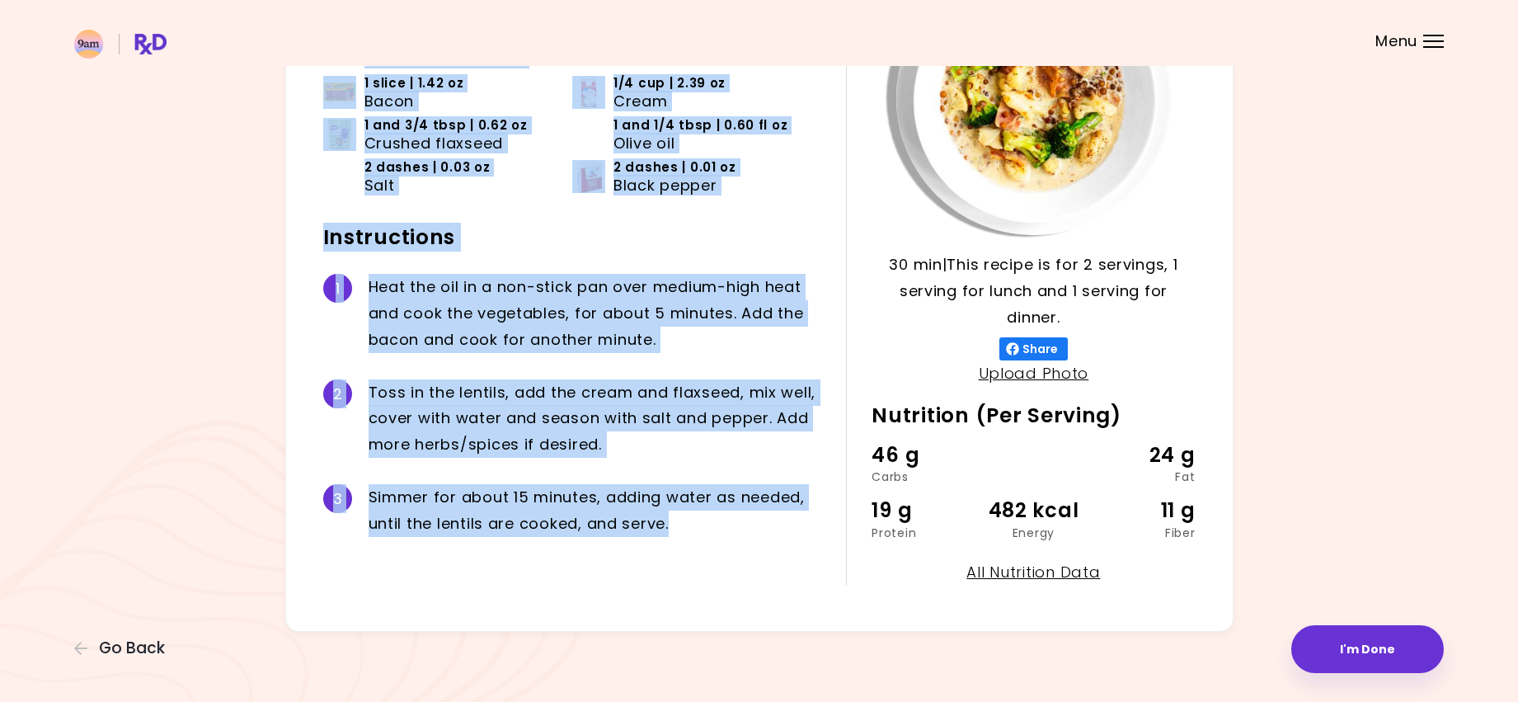
drag, startPoint x: 345, startPoint y: 188, endPoint x: 723, endPoint y: 548, distance: 521.9
click at [723, 483] on div "30 min 30 min | This recipe is for 2 servings, 1 serving for lunch and 1 servin…" at bounding box center [759, 273] width 948 height 716
copy div "Ingredients 1 and 2/3 cup | 7.73 oz Vegetable mix - broccoli, cauliflower 1/2 c…"
click at [136, 483] on span "Go Back" at bounding box center [132, 648] width 66 height 18
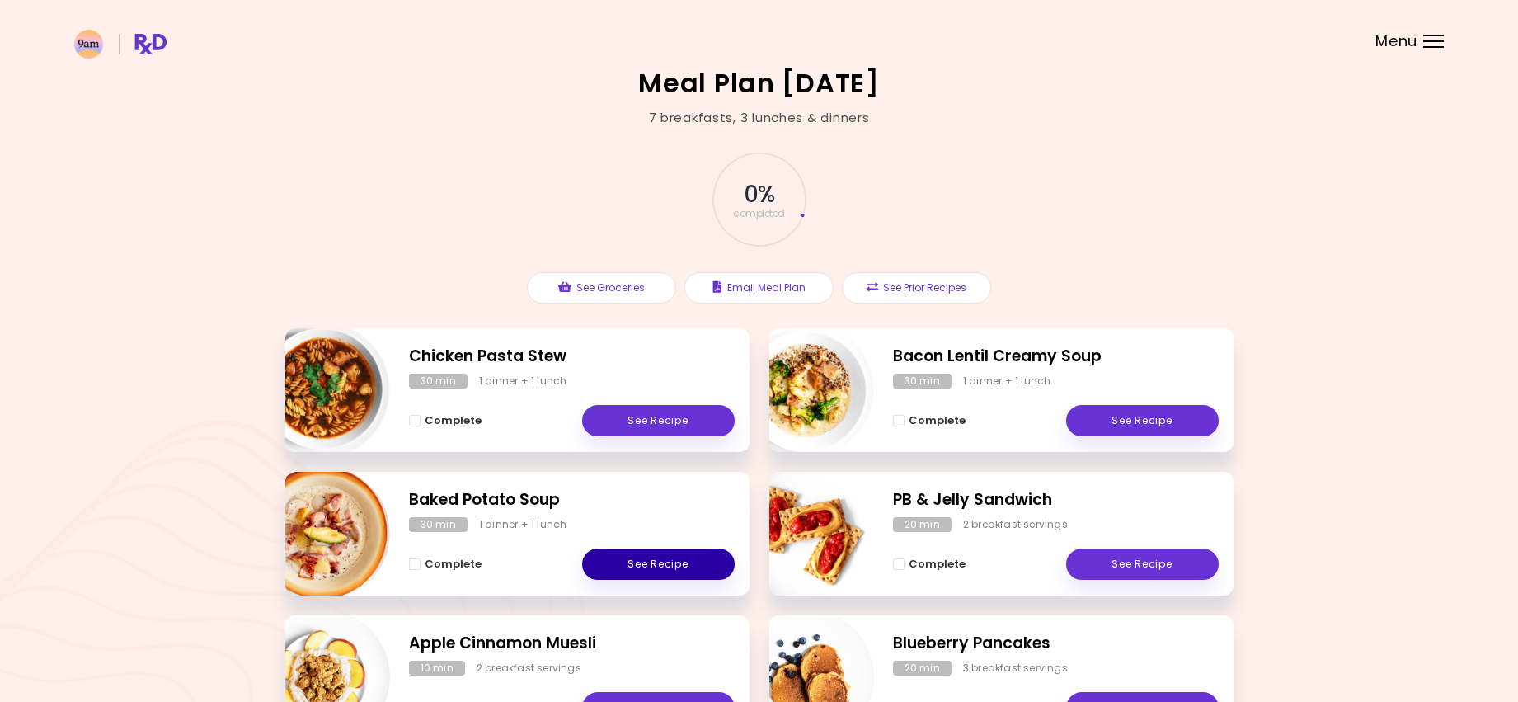
click at [627, 483] on link "See Recipe" at bounding box center [658, 563] width 153 height 31
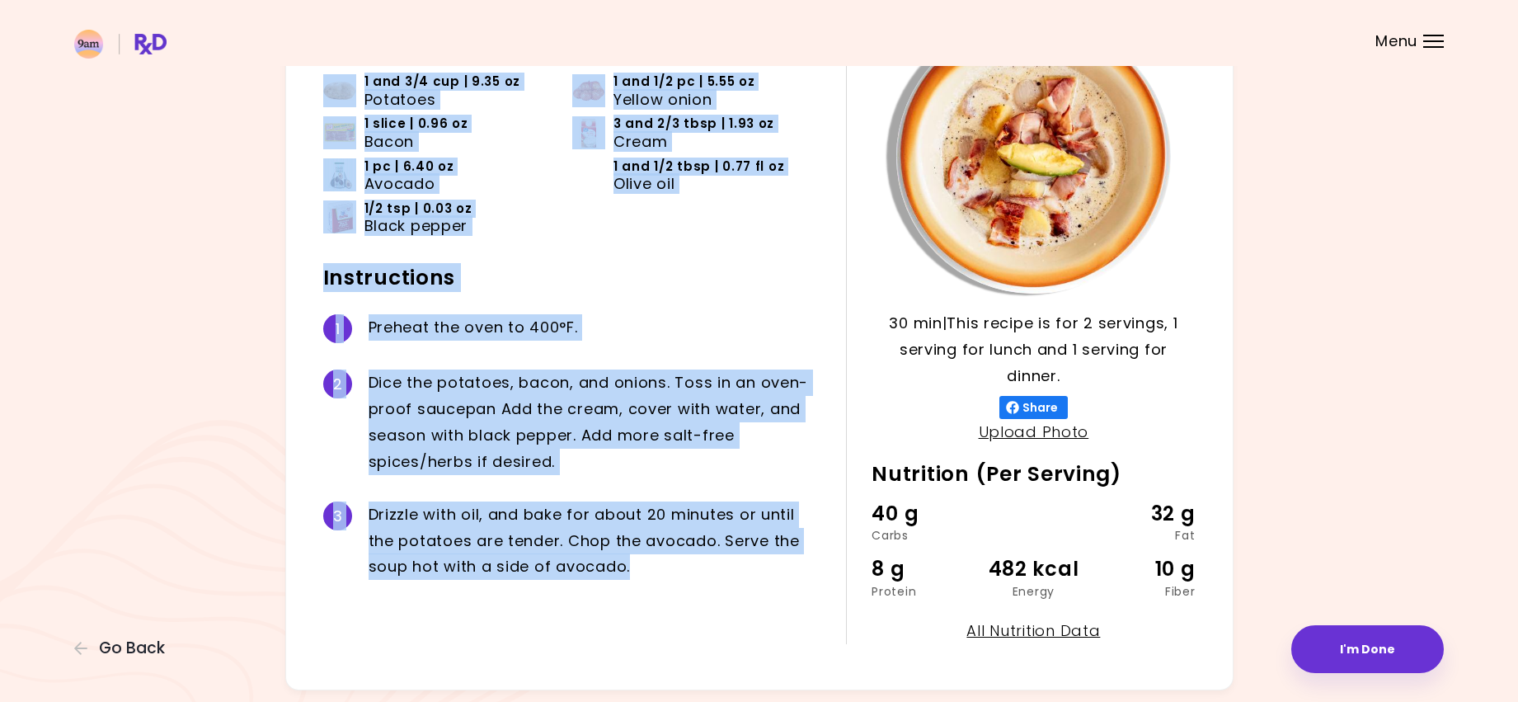
scroll to position [206, 0]
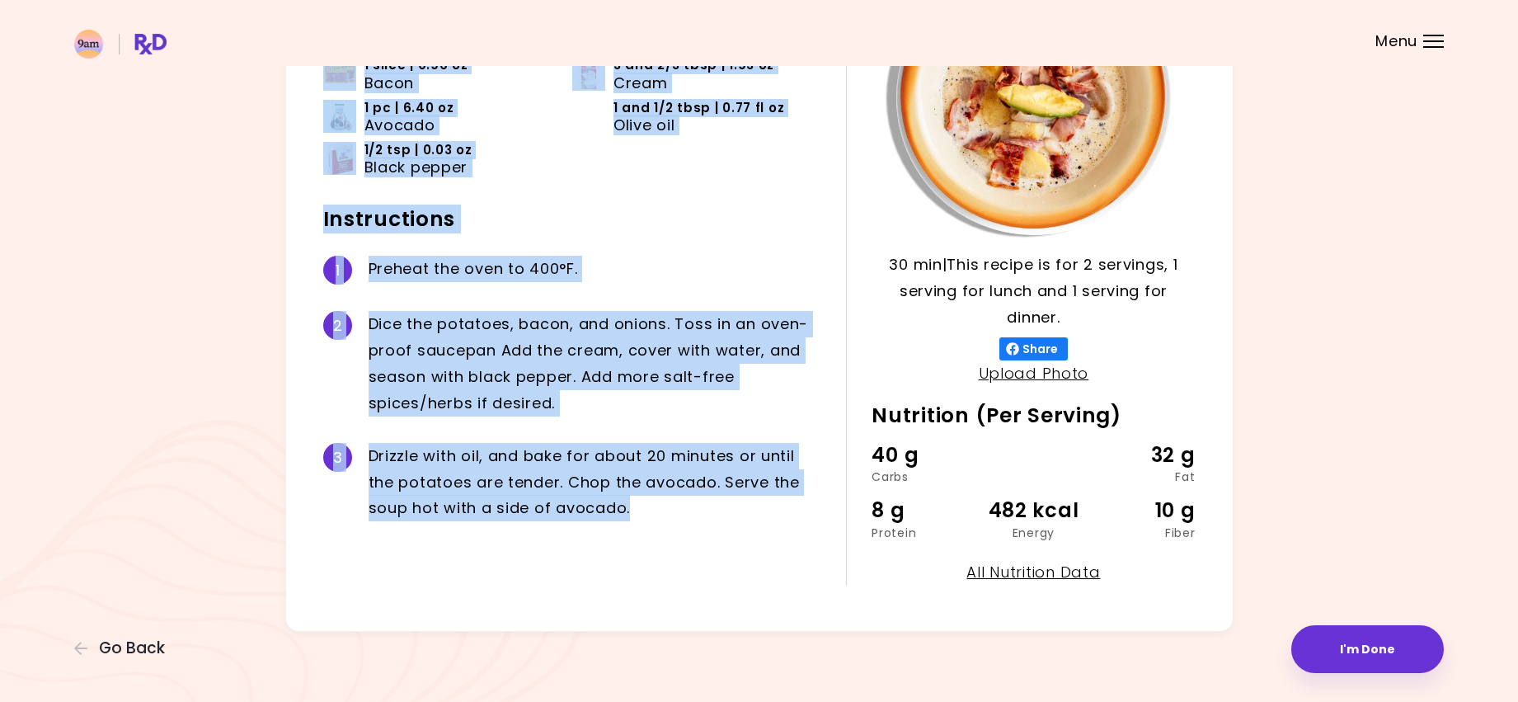
drag, startPoint x: 325, startPoint y: 195, endPoint x: 771, endPoint y: 552, distance: 570.7
click at [771, 483] on div "Ingredients 1 and 3/4 cup | 9.35 oz Potatoes 1 and 1/2 pc | 5.55 oz Yellow onio…" at bounding box center [584, 273] width 523 height 624
copy div "Ingredients 1 and 3/4 cup | 9.35 oz Potatoes 1 and 1/2 pc | 5.55 oz Yellow onio…"
click at [143, 483] on span "Go Back" at bounding box center [132, 648] width 66 height 18
